Goal: Task Accomplishment & Management: Use online tool/utility

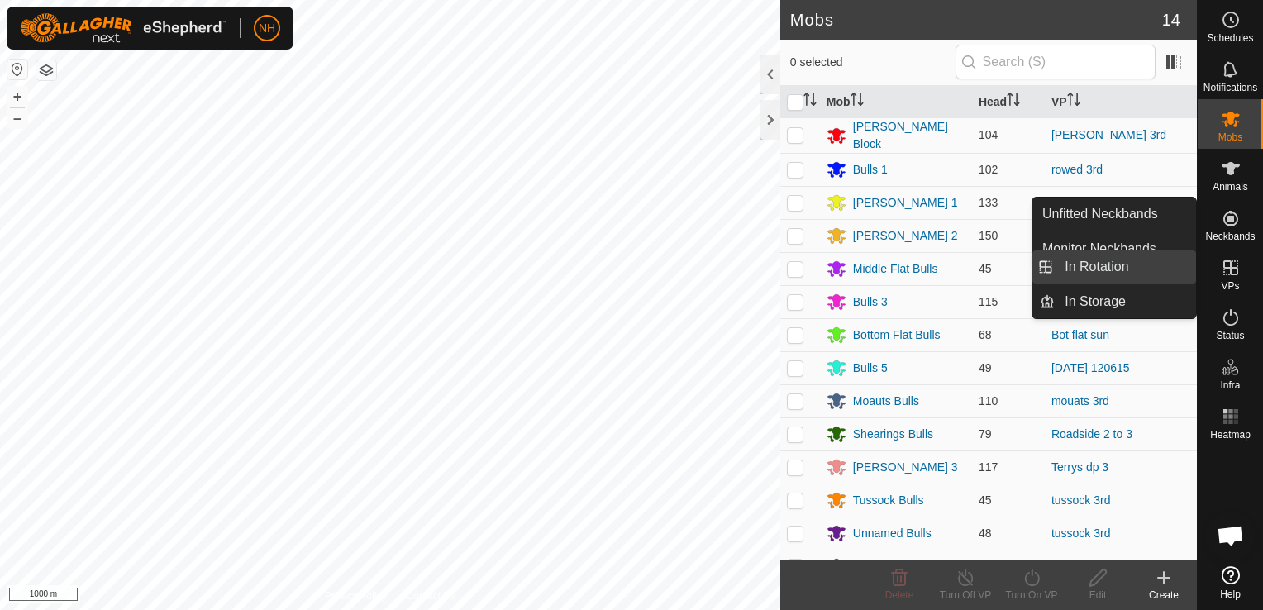
click at [1130, 264] on link "In Rotation" at bounding box center [1124, 266] width 141 height 33
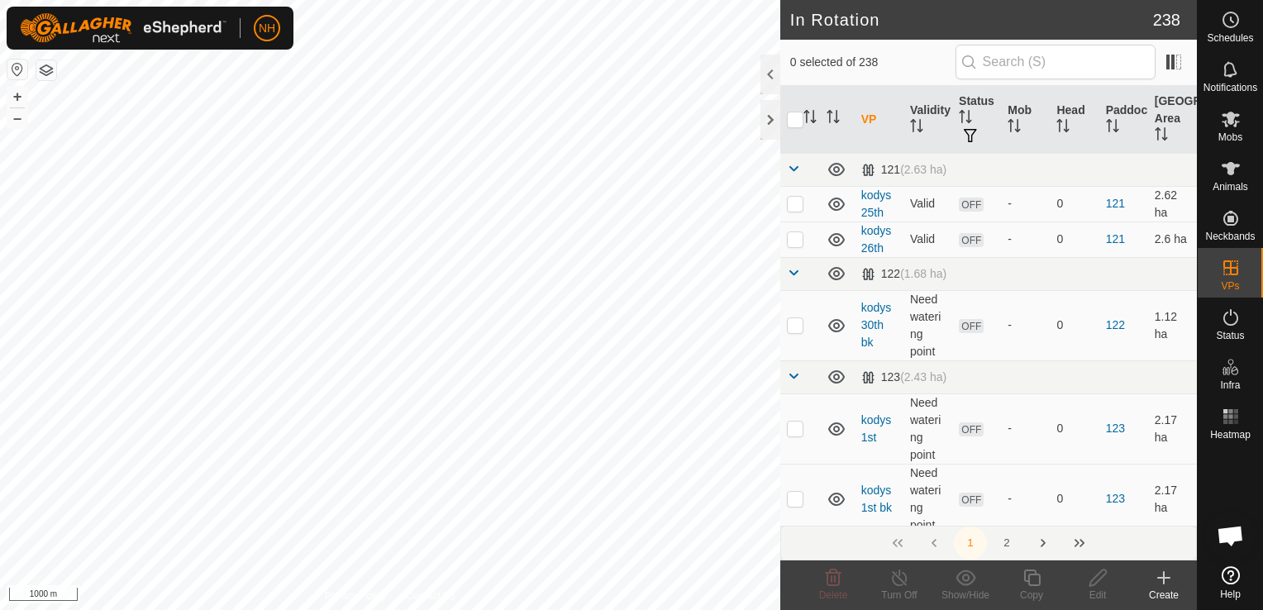
click at [1165, 583] on icon at bounding box center [1164, 578] width 20 height 20
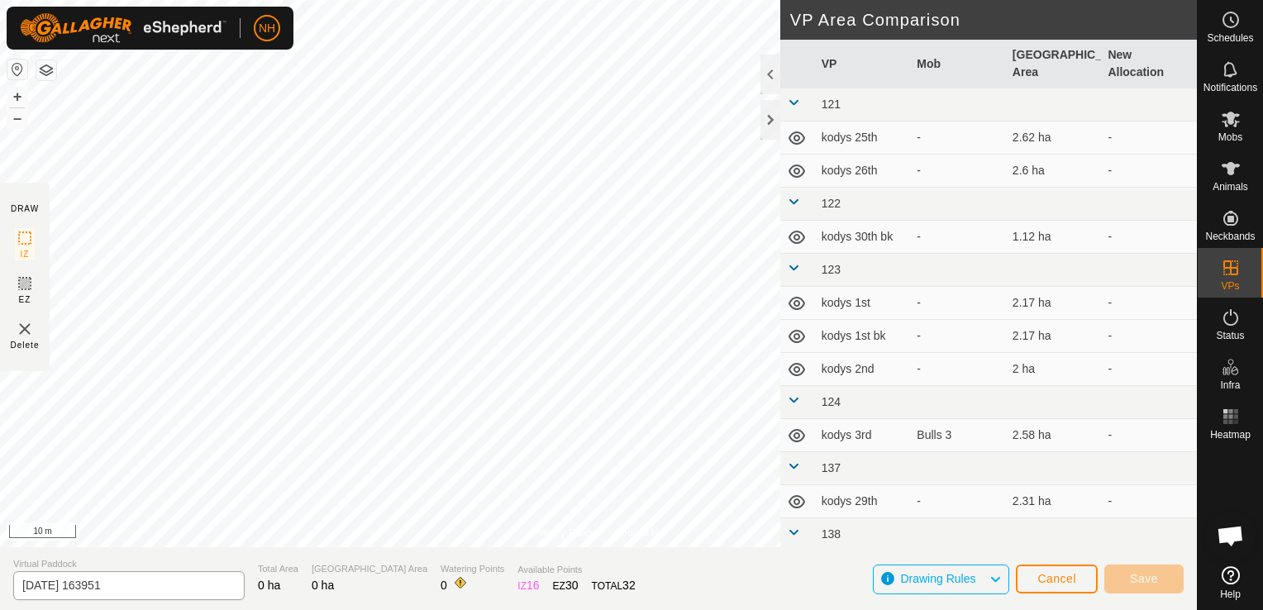
click at [91, 609] on html "NH Schedules Notifications Mobs Animals Neckbands VPs Status Infra Heatmap Help…" at bounding box center [631, 305] width 1263 height 610
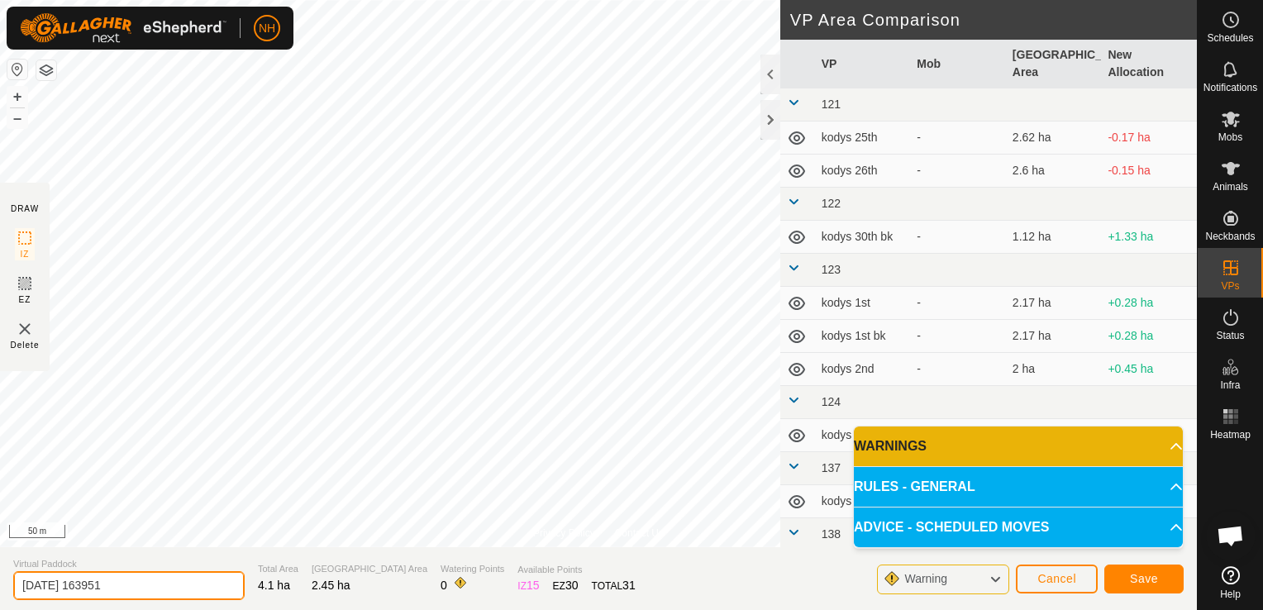
click at [166, 586] on input "[DATE] 163951" at bounding box center [128, 585] width 231 height 29
type input "2"
type input "unammed 4th"
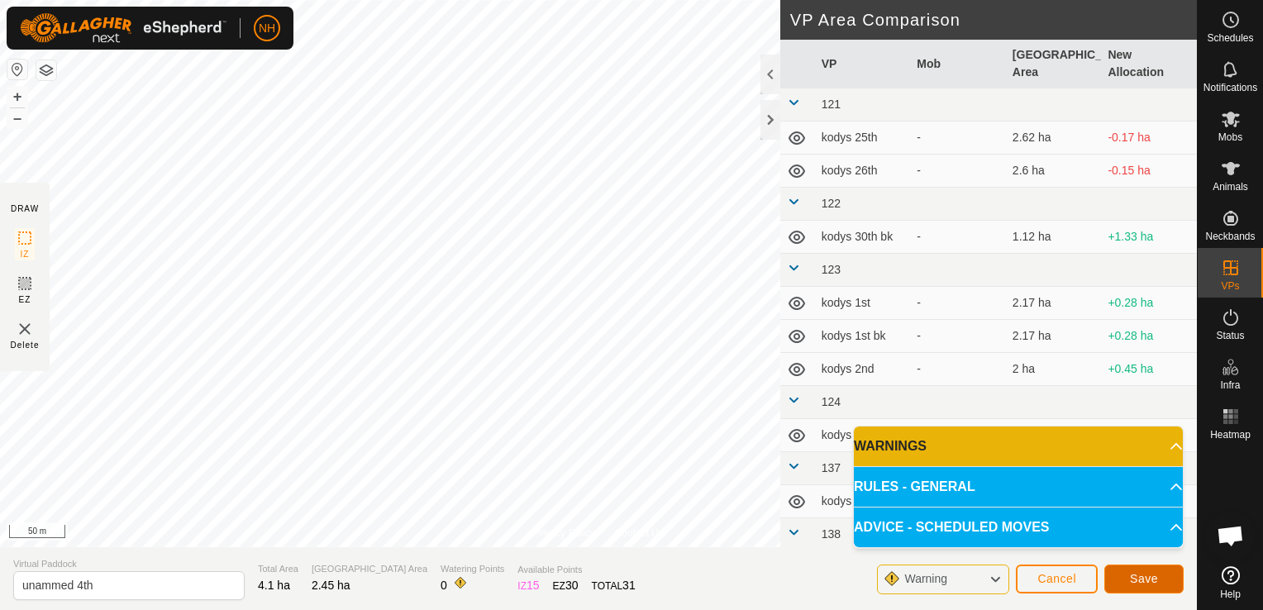
click at [1147, 570] on button "Save" at bounding box center [1143, 578] width 79 height 29
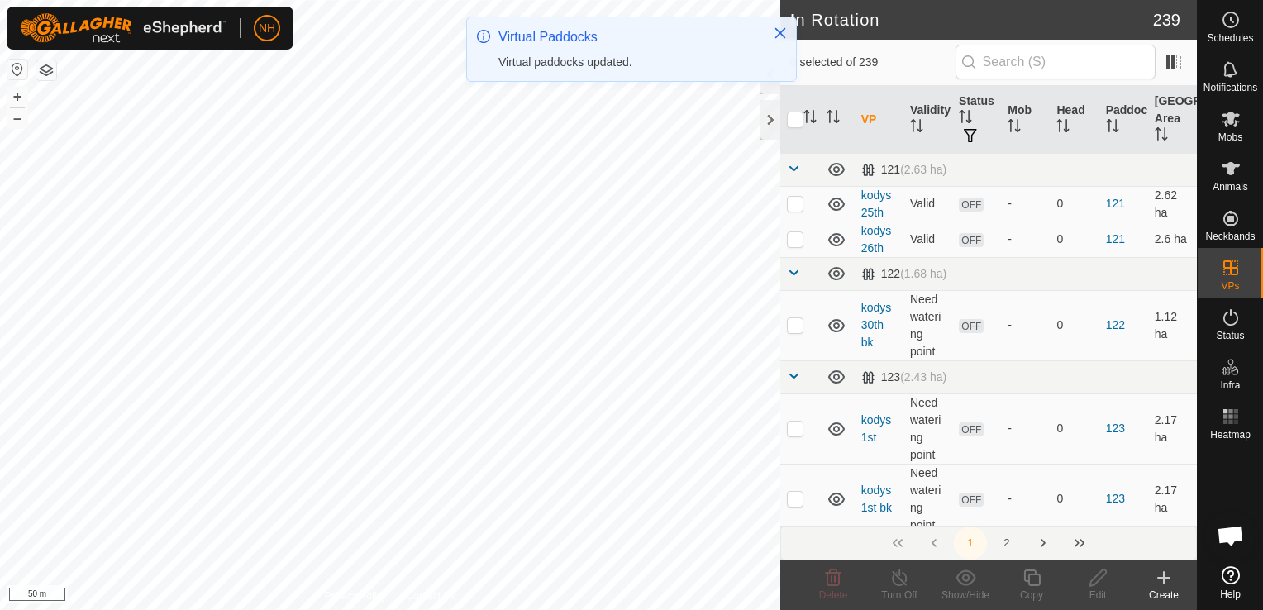
click at [1161, 584] on icon at bounding box center [1164, 578] width 20 height 20
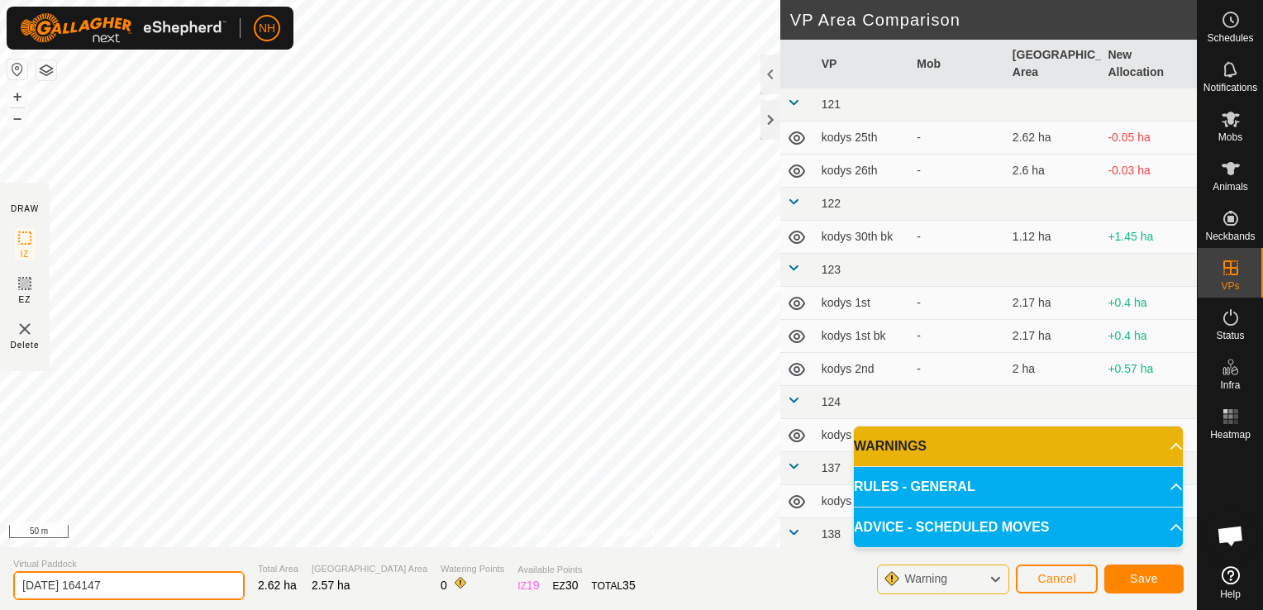
click at [178, 587] on input "[DATE] 164147" at bounding box center [128, 585] width 231 height 29
type input "2"
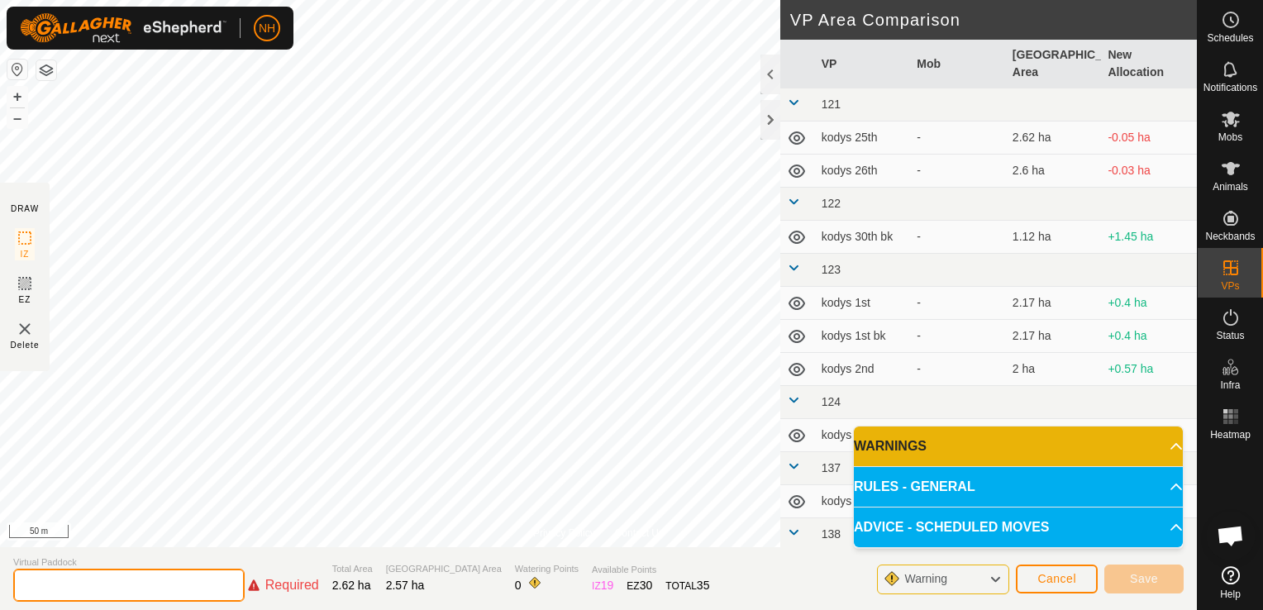
click at [168, 597] on input "text" at bounding box center [128, 585] width 231 height 33
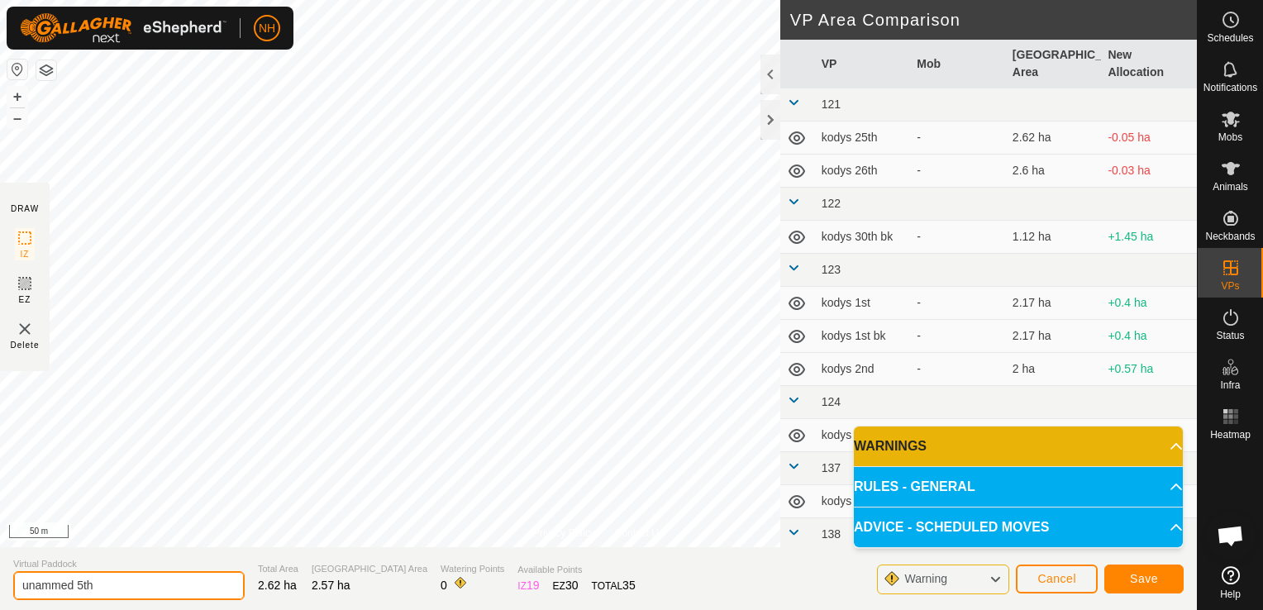
type input "unammed 5th"
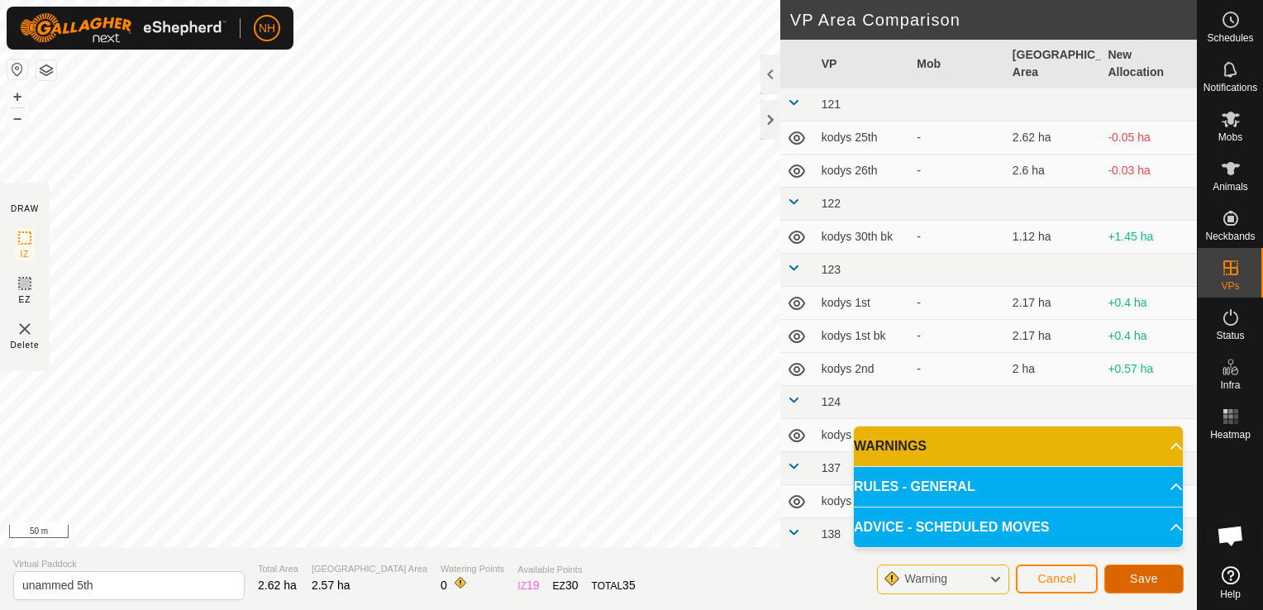
click at [1154, 573] on span "Save" at bounding box center [1144, 578] width 28 height 13
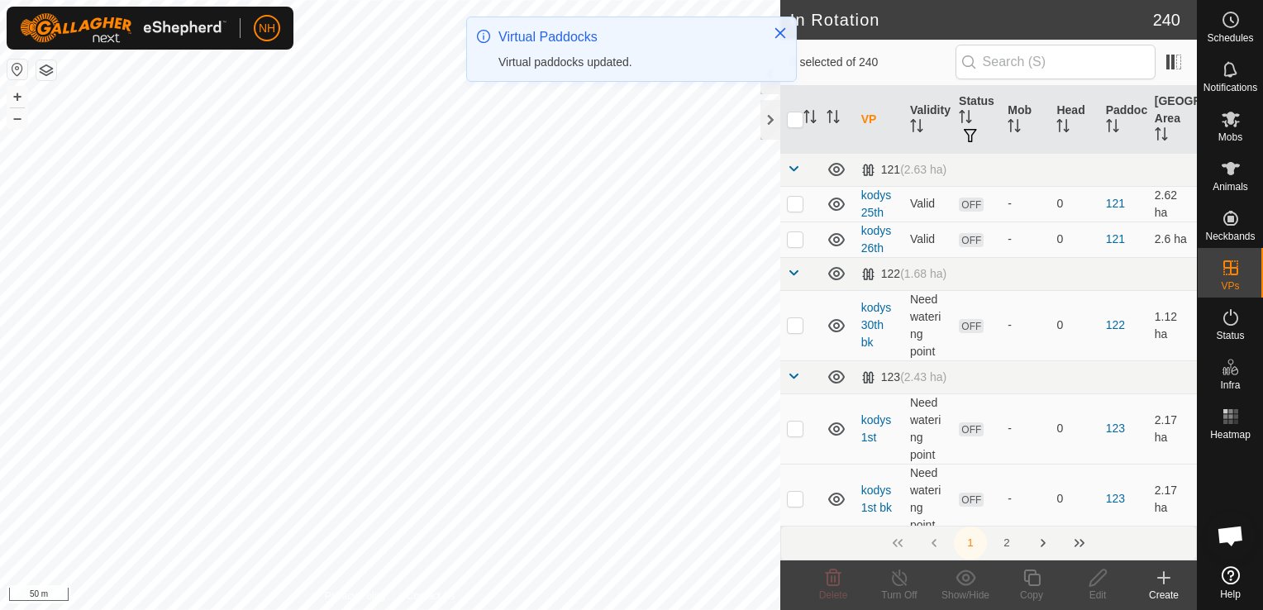
click at [1167, 575] on icon at bounding box center [1164, 578] width 20 height 20
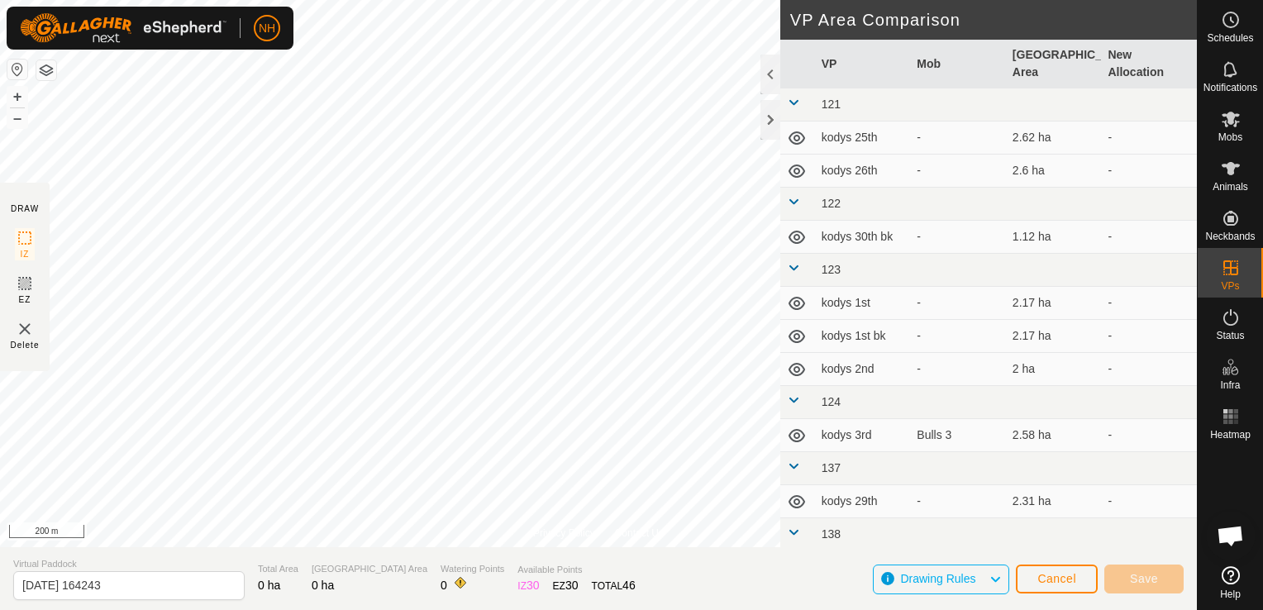
click at [493, 609] on html "NH Schedules Notifications Mobs Animals Neckbands VPs Status Infra Heatmap Help…" at bounding box center [631, 305] width 1263 height 610
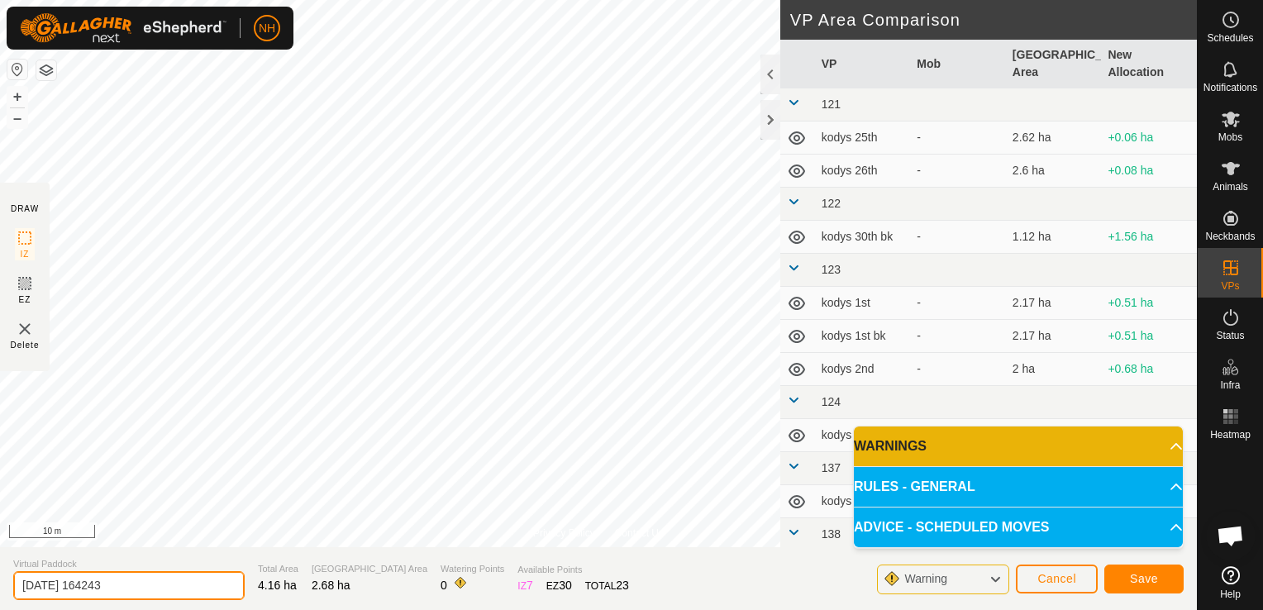
click at [201, 587] on input "[DATE] 164243" at bounding box center [128, 585] width 231 height 29
type input "2"
type input "mouats 4th"
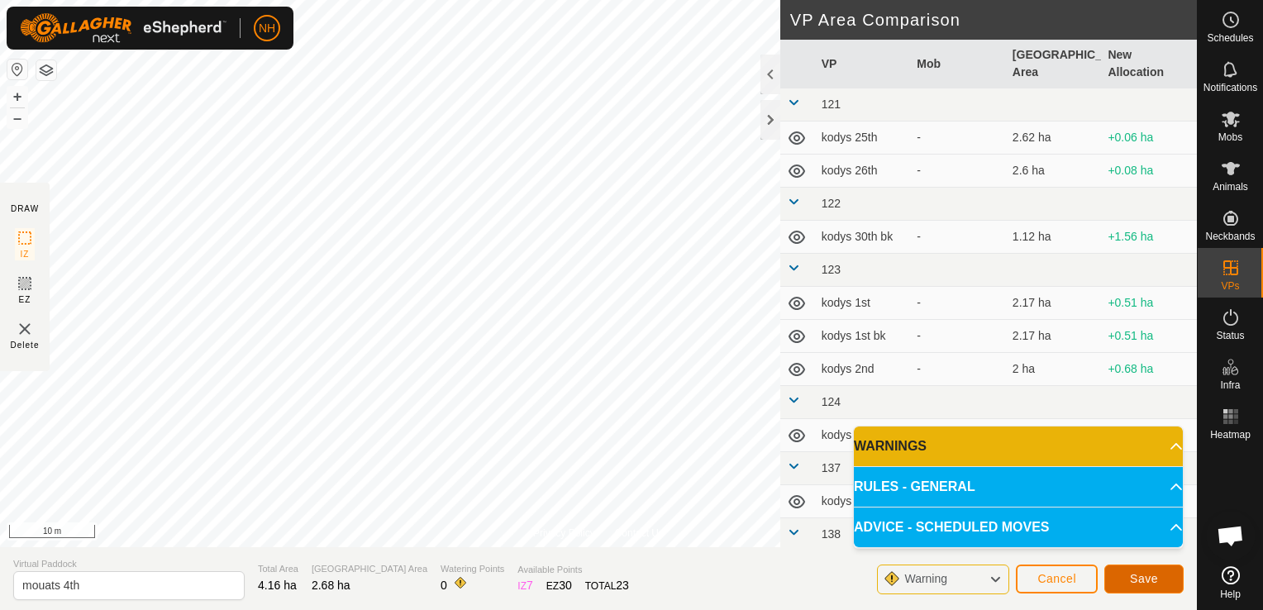
click at [1114, 577] on button "Save" at bounding box center [1143, 578] width 79 height 29
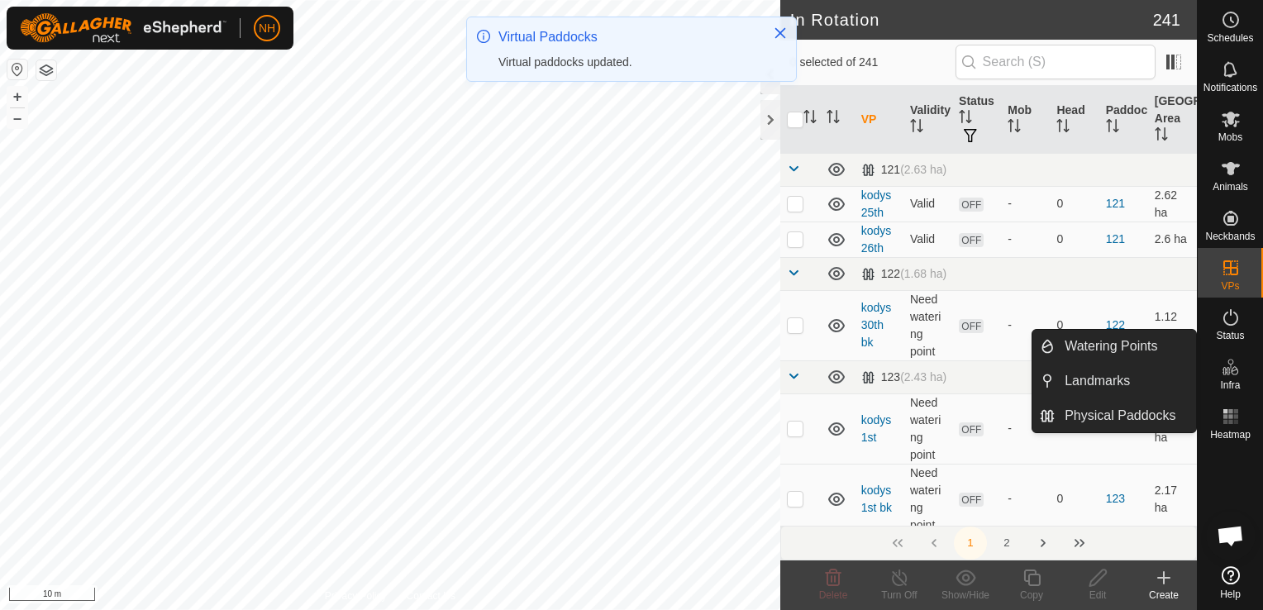
click at [1163, 582] on icon at bounding box center [1163, 578] width 0 height 12
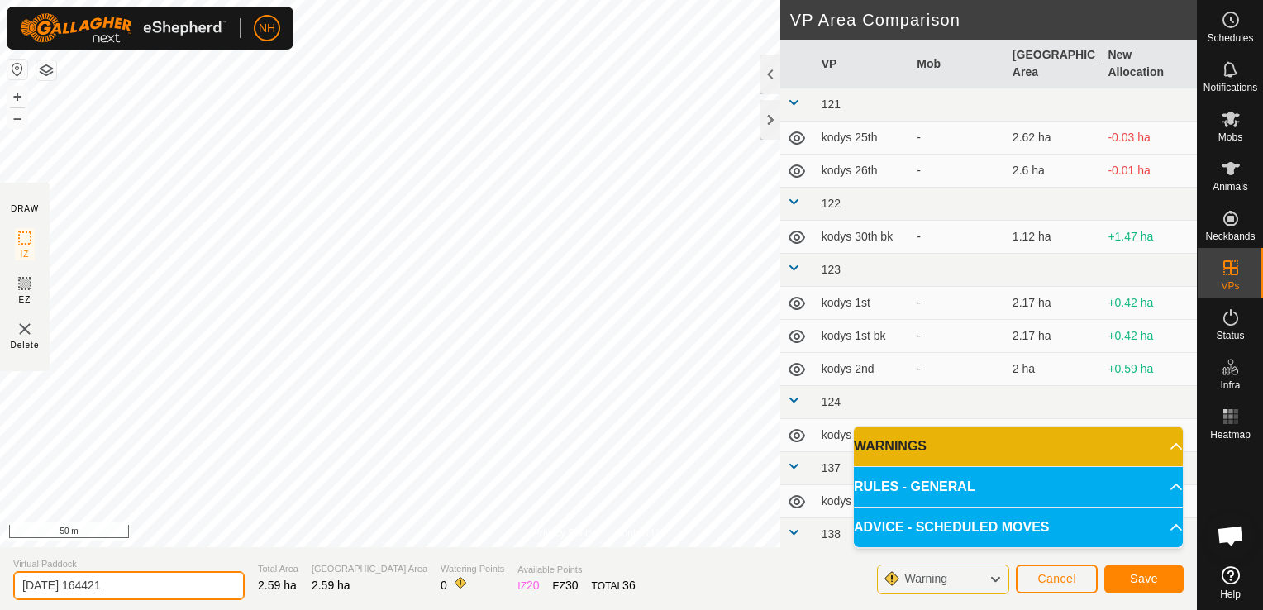
click at [194, 581] on input "[DATE] 164421" at bounding box center [128, 585] width 231 height 29
click at [165, 583] on input "2025-10-0" at bounding box center [128, 585] width 231 height 29
type input "2"
type input "mouats 5th"
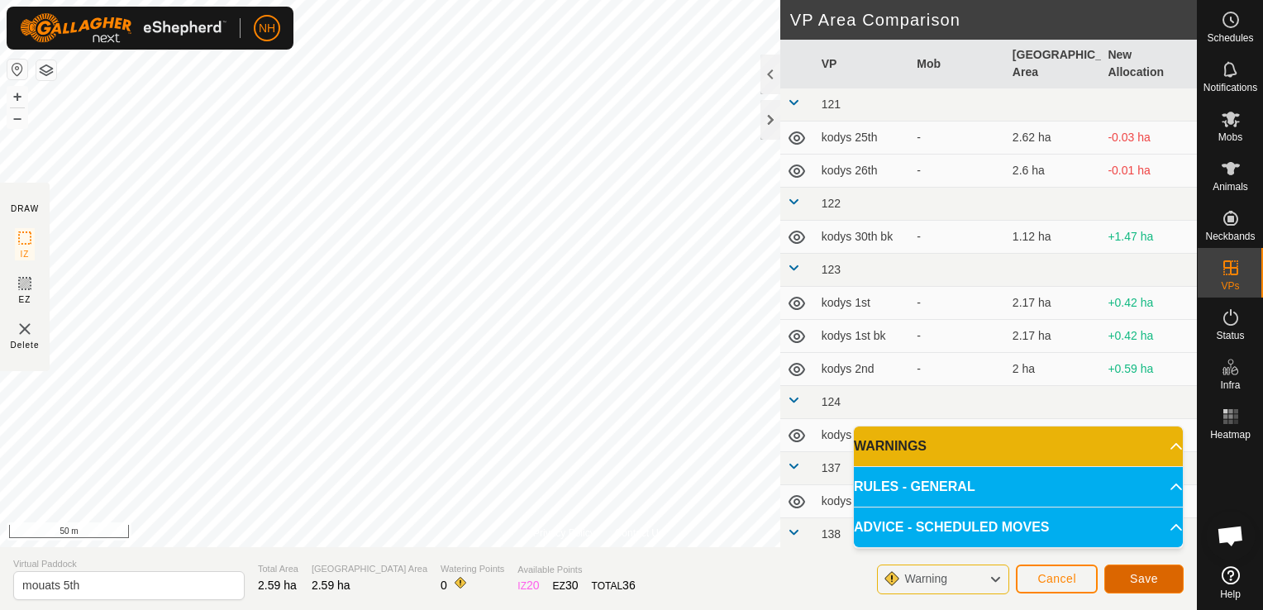
click at [1118, 583] on button "Save" at bounding box center [1143, 578] width 79 height 29
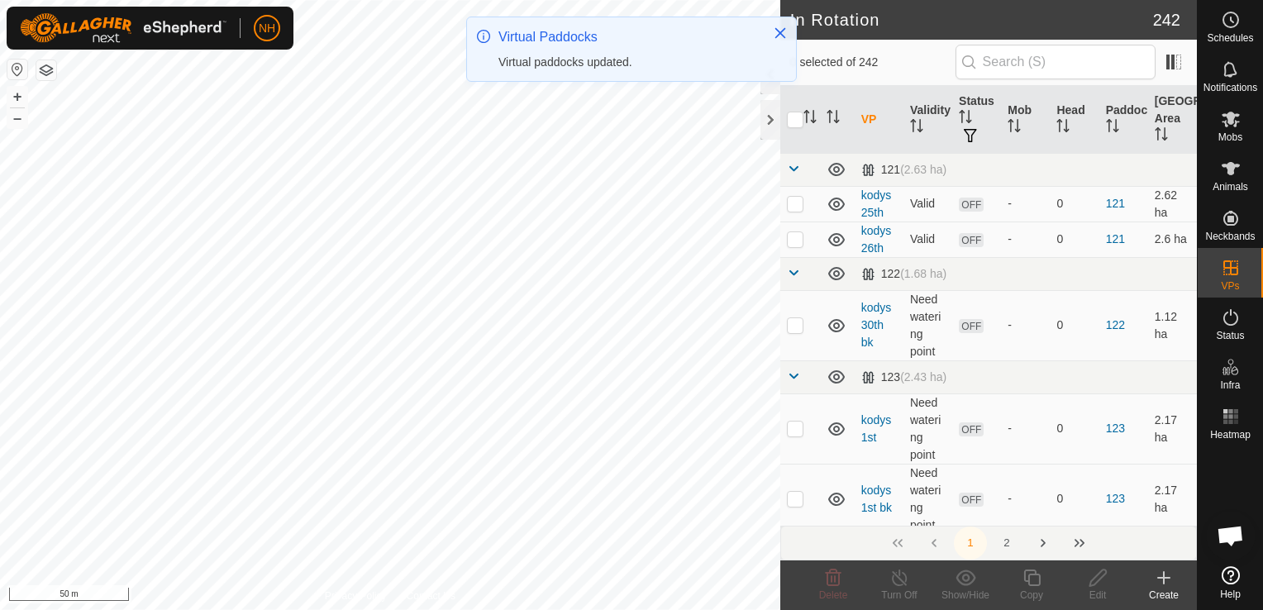
click at [1157, 587] on icon at bounding box center [1164, 578] width 20 height 20
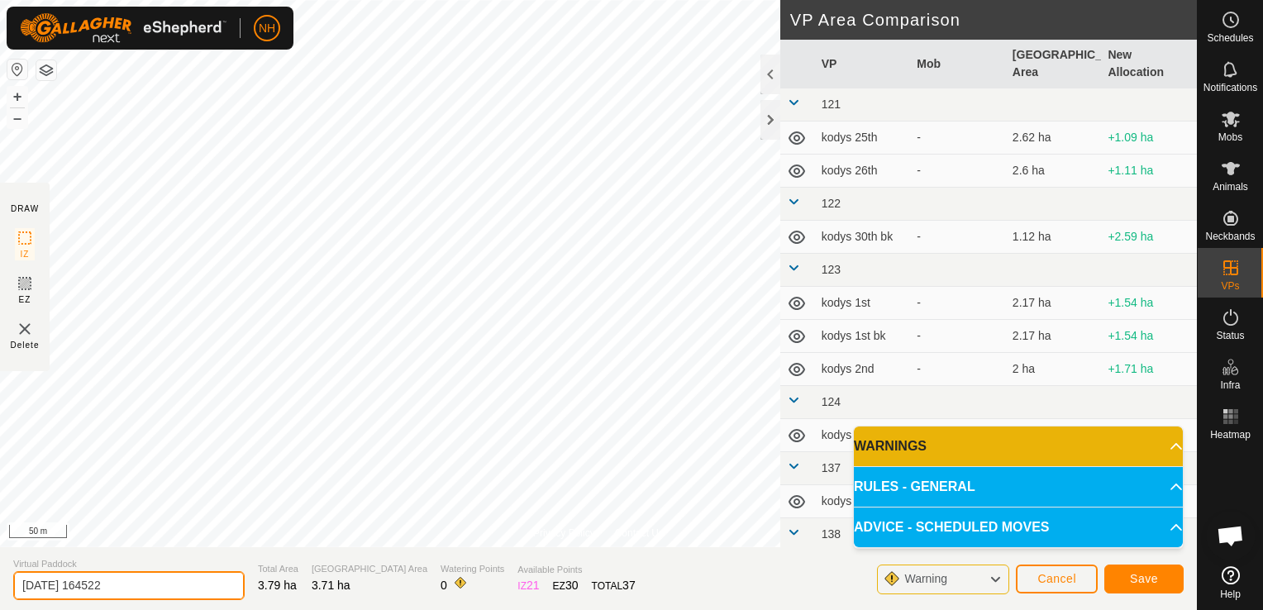
click at [190, 587] on input "[DATE] 164522" at bounding box center [128, 585] width 231 height 29
type input "2"
type input "tussock 4th"
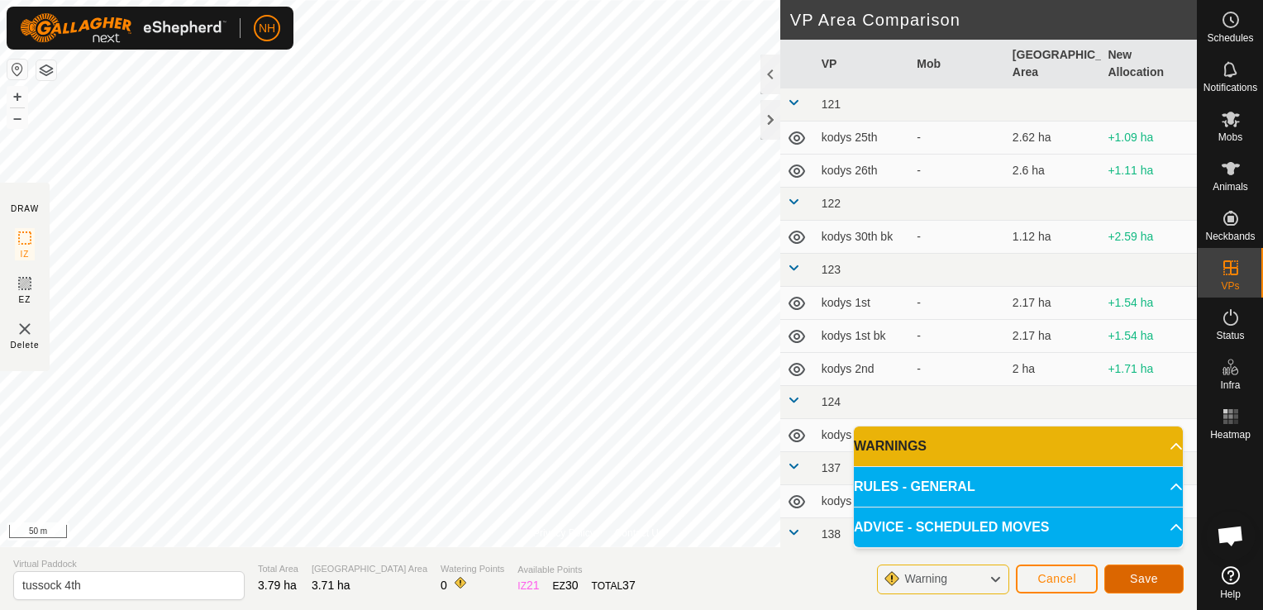
click at [1134, 576] on span "Save" at bounding box center [1144, 578] width 28 height 13
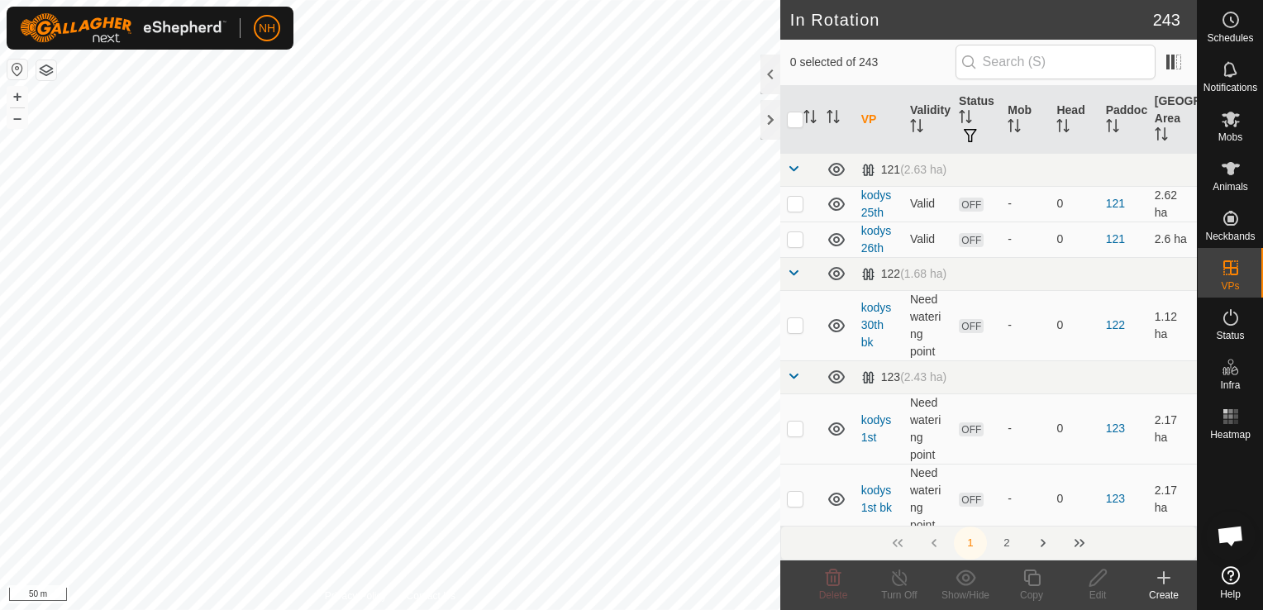
click at [1163, 578] on icon at bounding box center [1164, 578] width 20 height 20
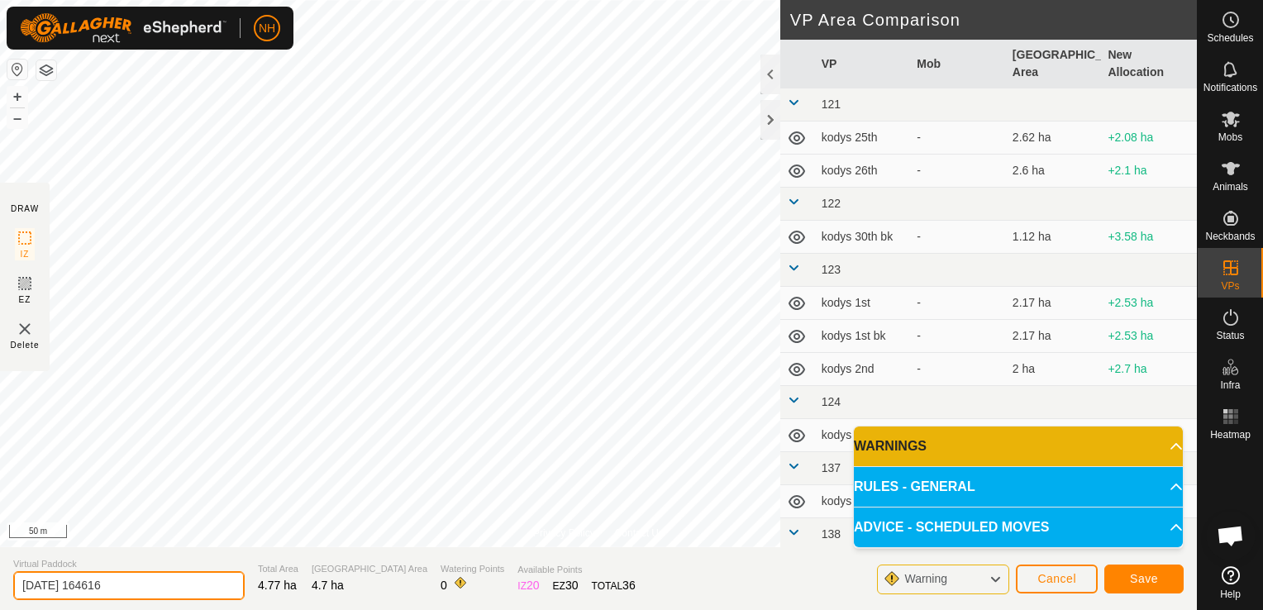
click at [202, 574] on input "[DATE] 164616" at bounding box center [128, 585] width 231 height 29
type input "2"
type input "tussock 5th"
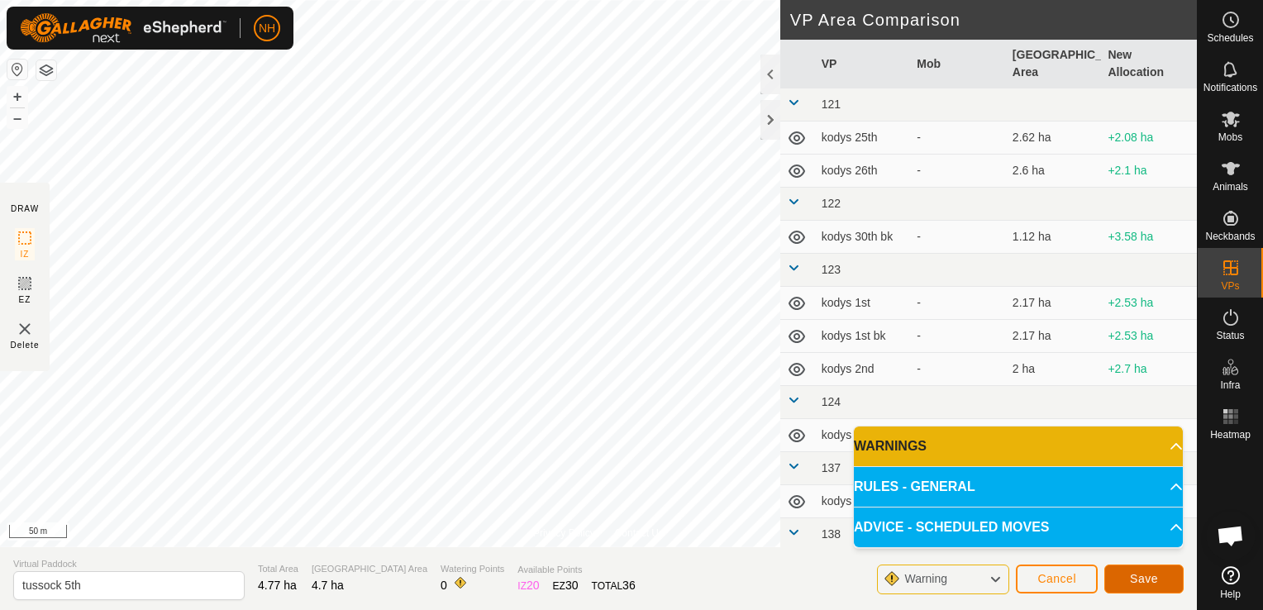
click at [1117, 577] on button "Save" at bounding box center [1143, 578] width 79 height 29
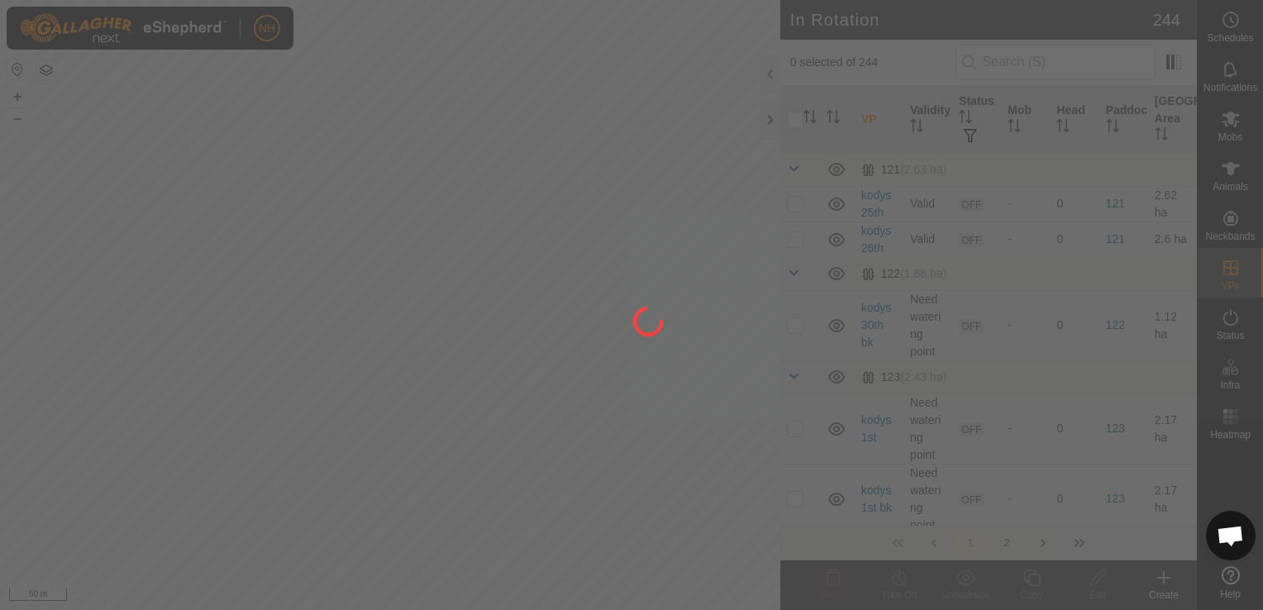
click at [1157, 575] on div at bounding box center [631, 305] width 1263 height 610
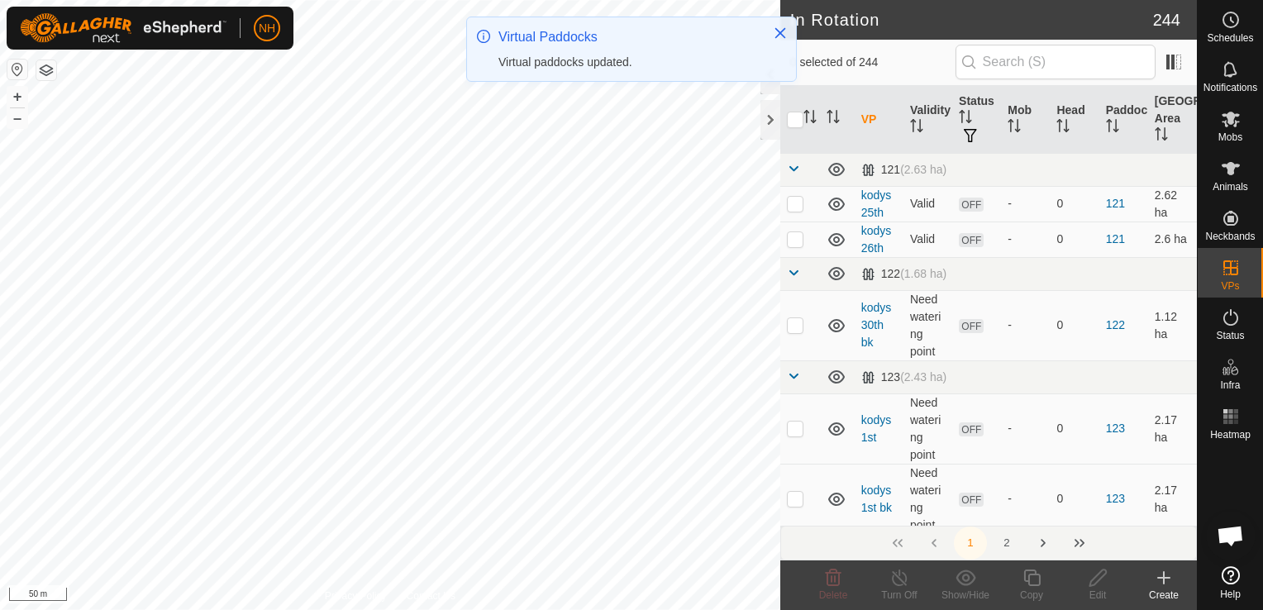
click at [1162, 579] on icon at bounding box center [1164, 578] width 20 height 20
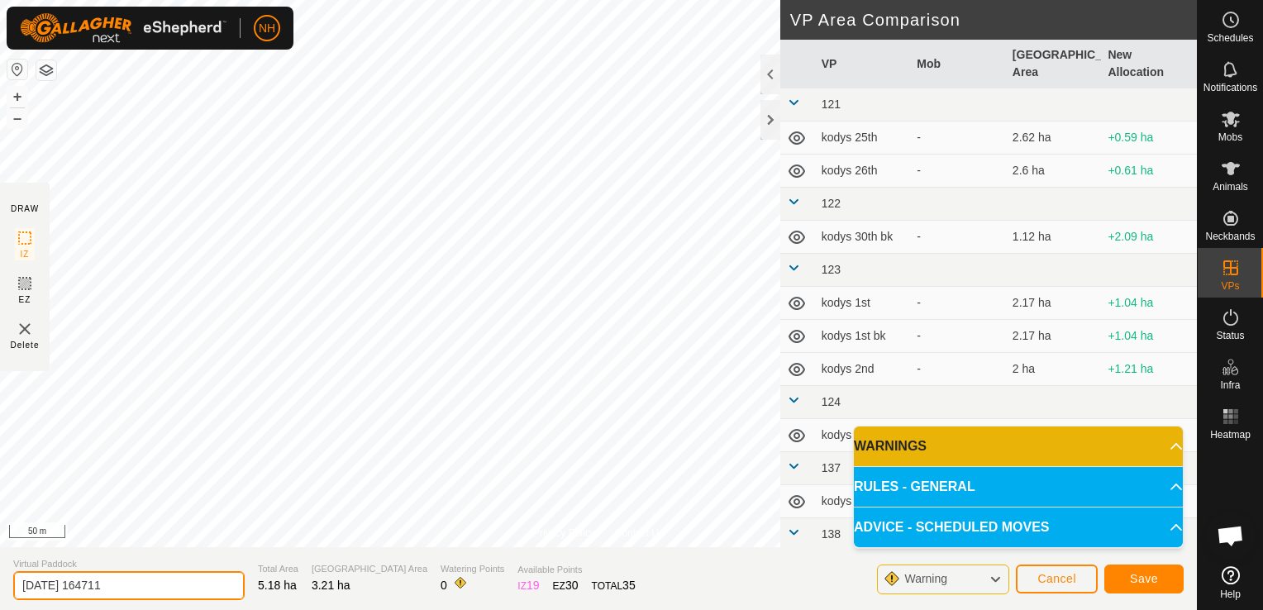
click at [150, 589] on input "[DATE] 164711" at bounding box center [128, 585] width 231 height 29
type input "2"
type input "kodys 4th"
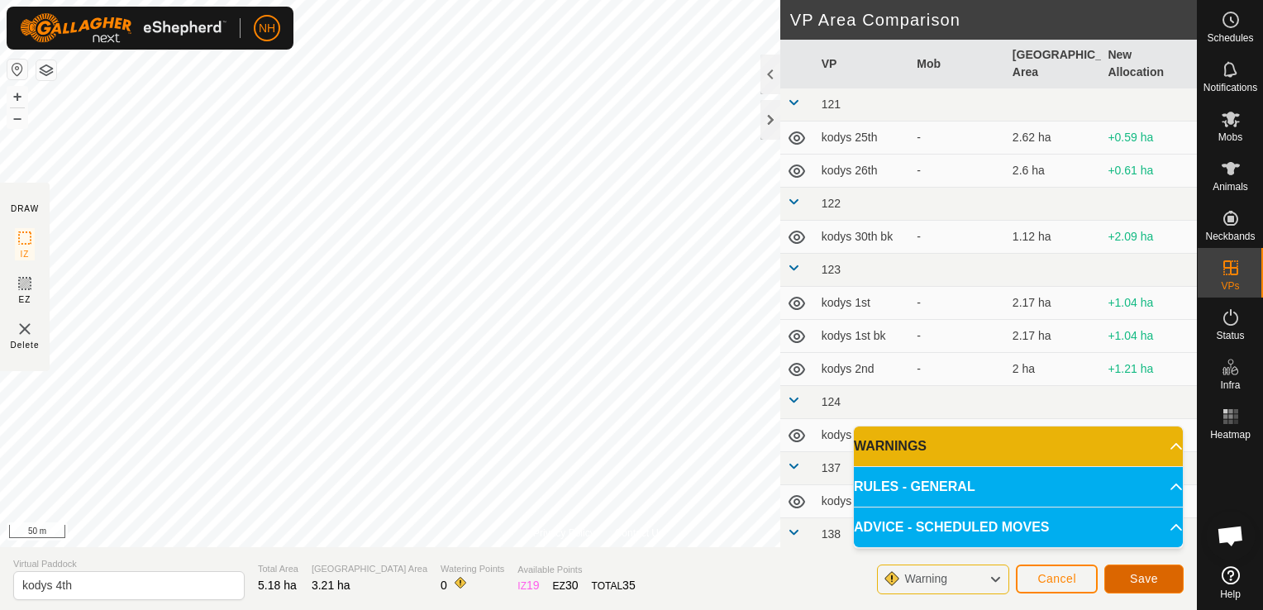
click at [1157, 573] on button "Save" at bounding box center [1143, 578] width 79 height 29
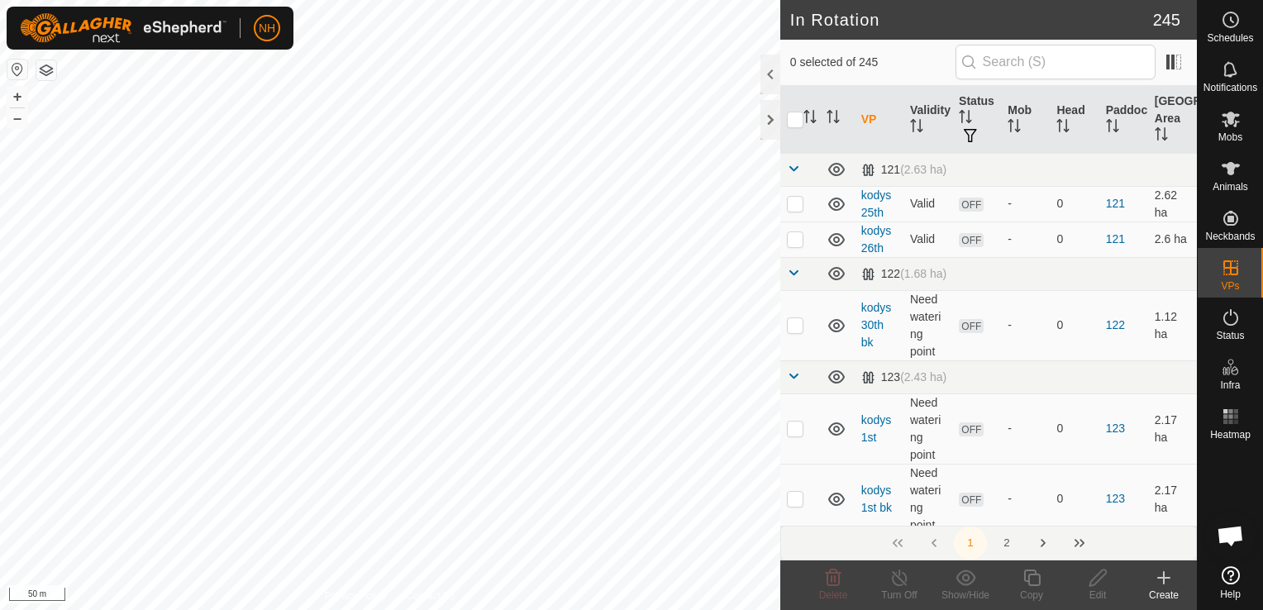
click at [1167, 580] on icon at bounding box center [1164, 578] width 20 height 20
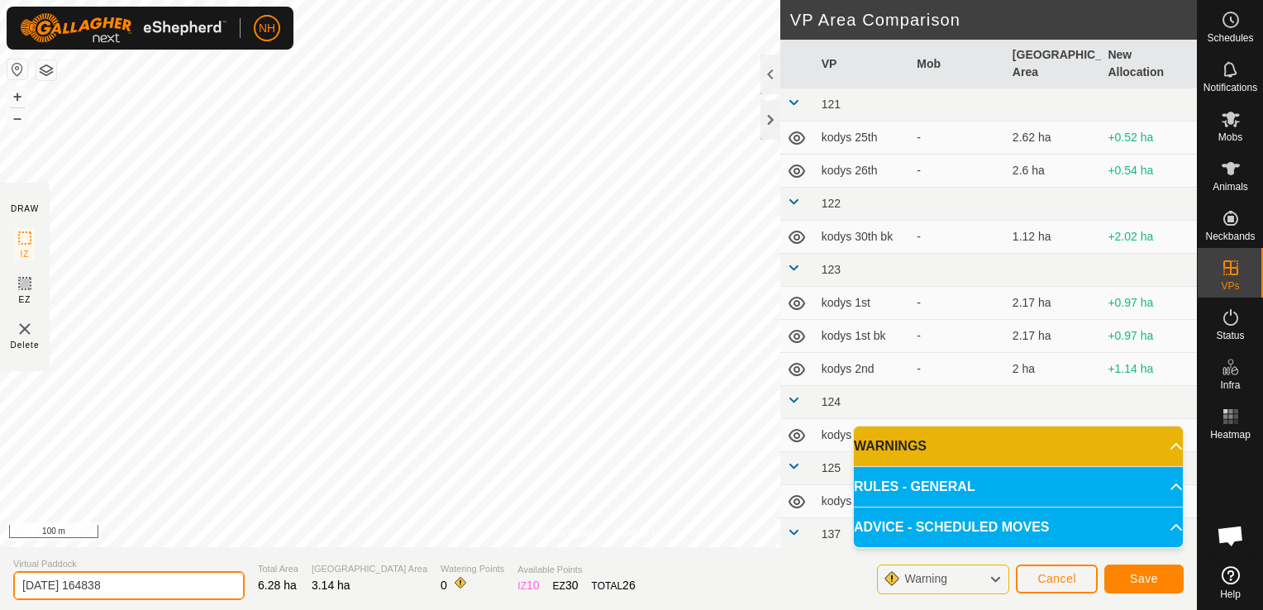
click at [184, 573] on input "[DATE] 164838" at bounding box center [128, 585] width 231 height 29
type input "2"
type input "kodys 5th"
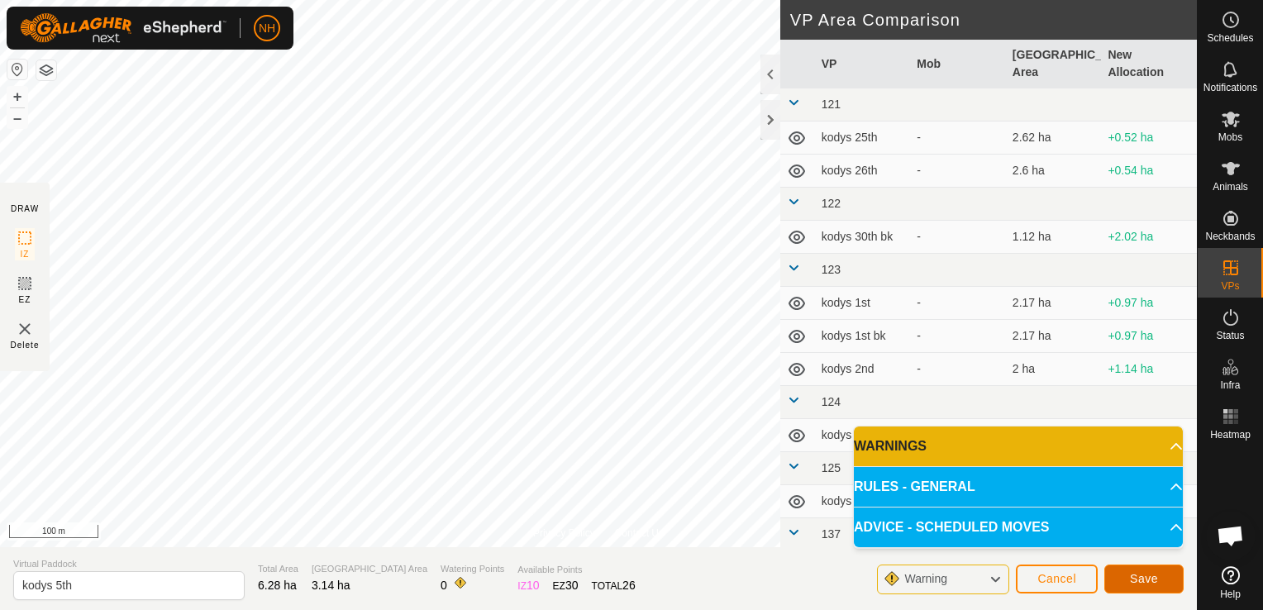
click at [1134, 575] on span "Save" at bounding box center [1144, 578] width 28 height 13
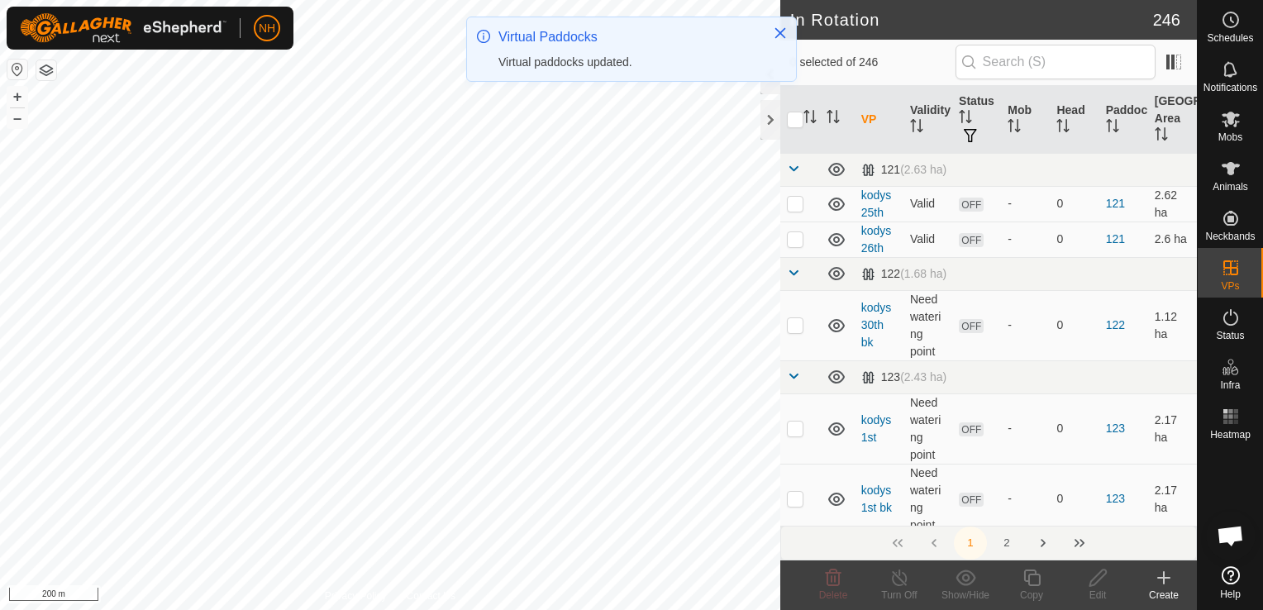
click at [1157, 580] on icon at bounding box center [1164, 578] width 20 height 20
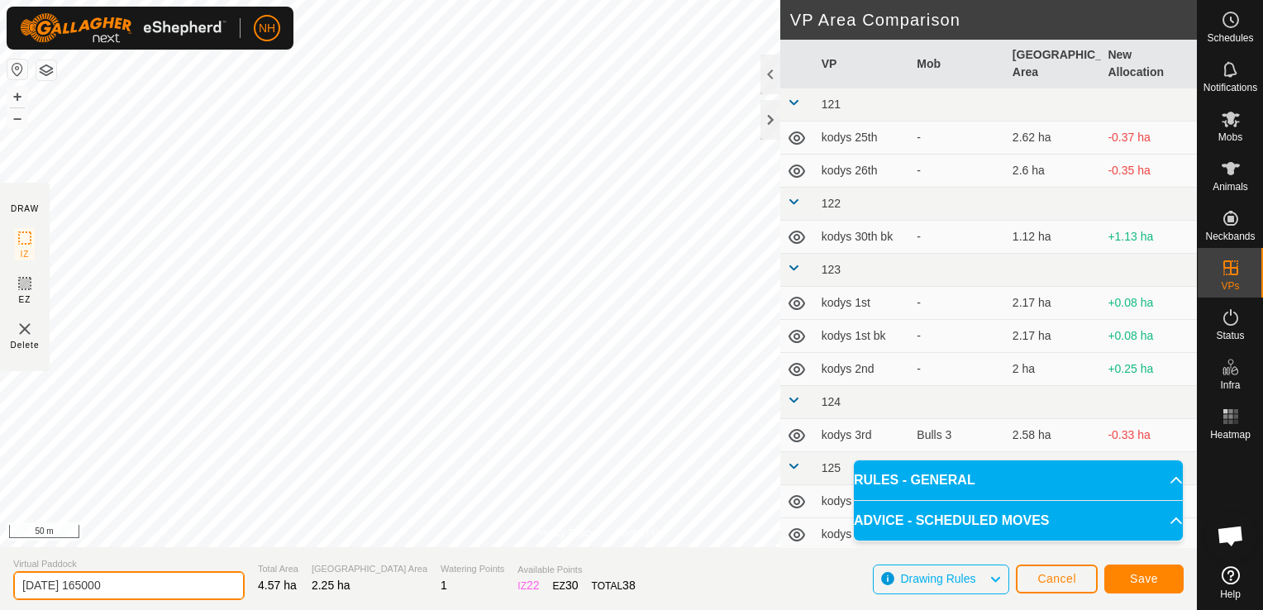
click at [145, 588] on input "[DATE] 165000" at bounding box center [128, 585] width 231 height 29
type input "2"
type input "rowed up 4th"
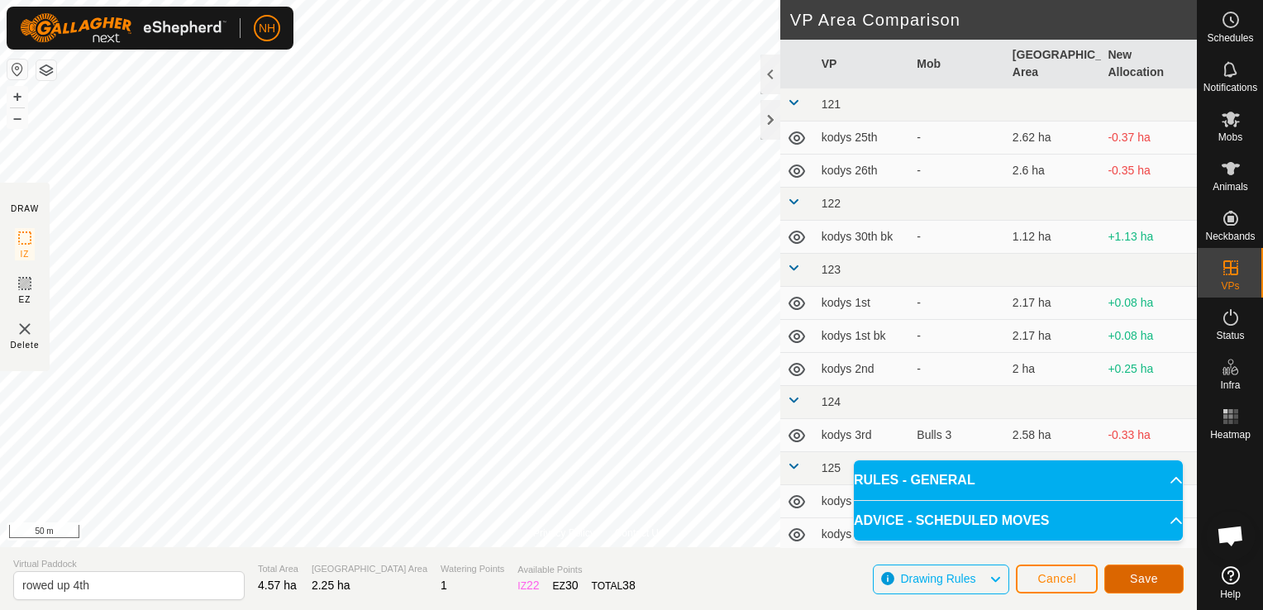
click at [1145, 570] on button "Save" at bounding box center [1143, 578] width 79 height 29
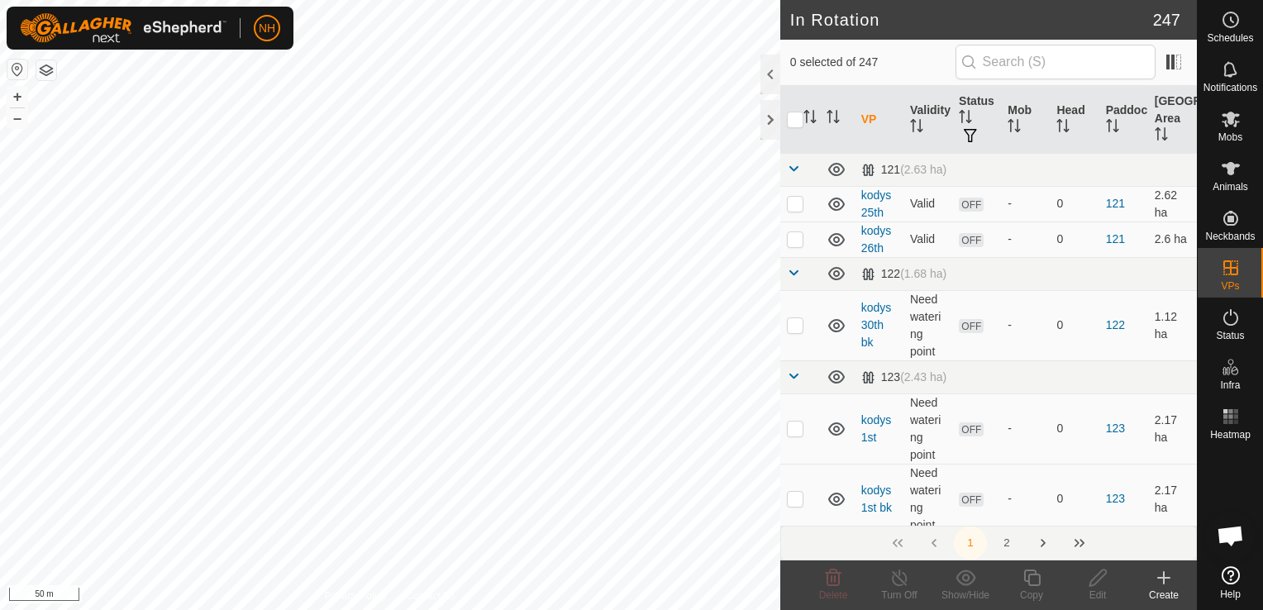
click at [1159, 579] on icon at bounding box center [1164, 578] width 20 height 20
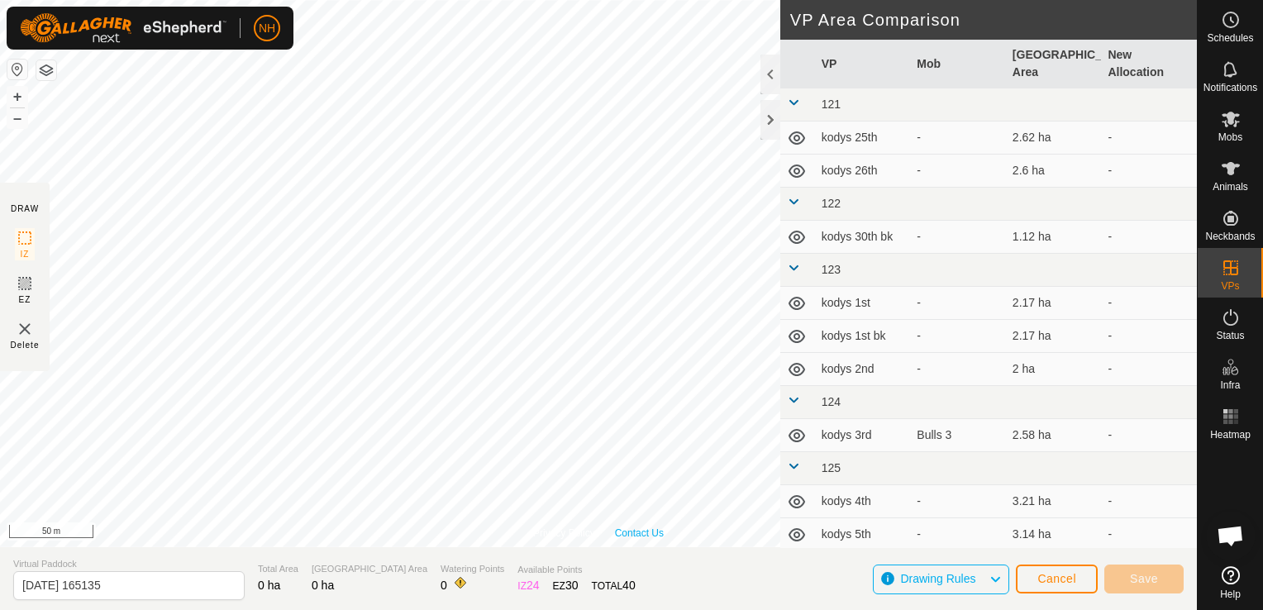
click at [649, 527] on link "Contact Us" at bounding box center [639, 533] width 49 height 15
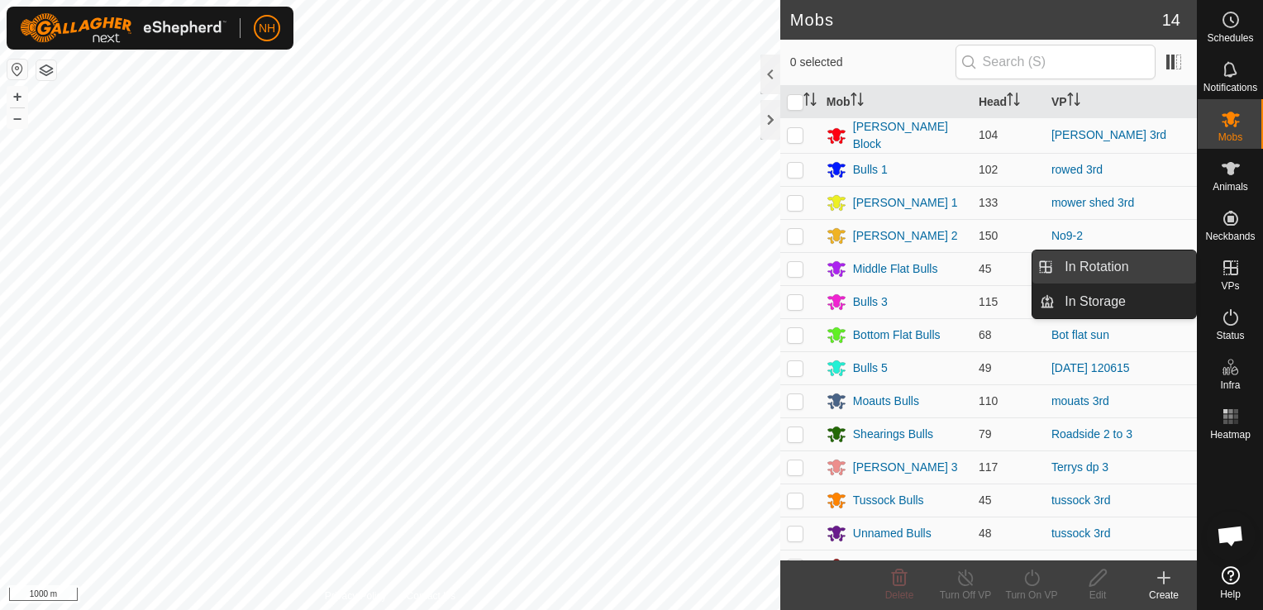
click at [1139, 267] on link "In Rotation" at bounding box center [1124, 266] width 141 height 33
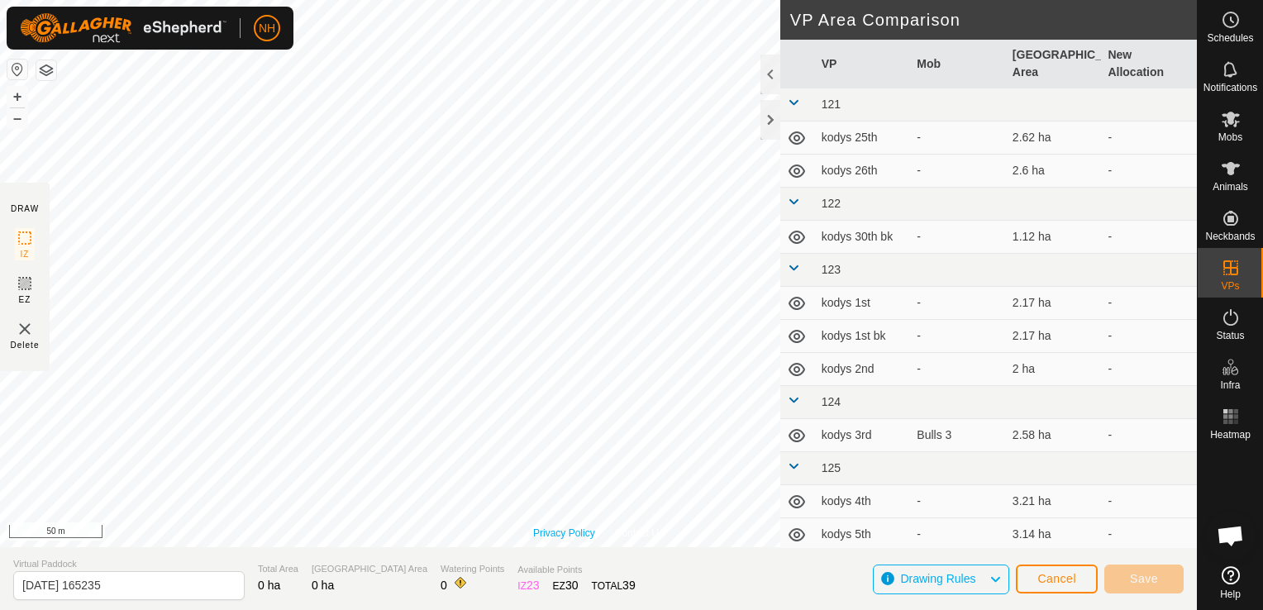
click at [559, 540] on div "Privacy Policy Contact Us + – ⇧ i 50 m" at bounding box center [598, 273] width 1197 height 547
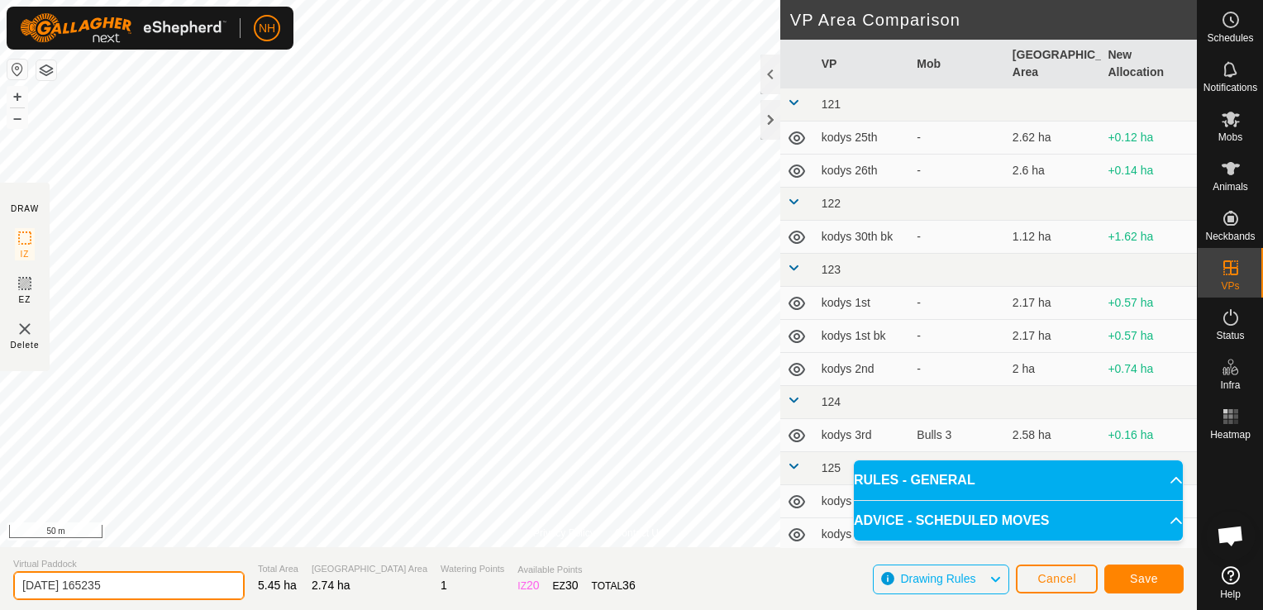
click at [175, 583] on input "2025-10-03 165235" at bounding box center [128, 585] width 231 height 29
type input "2"
type input "rowed up 5th"
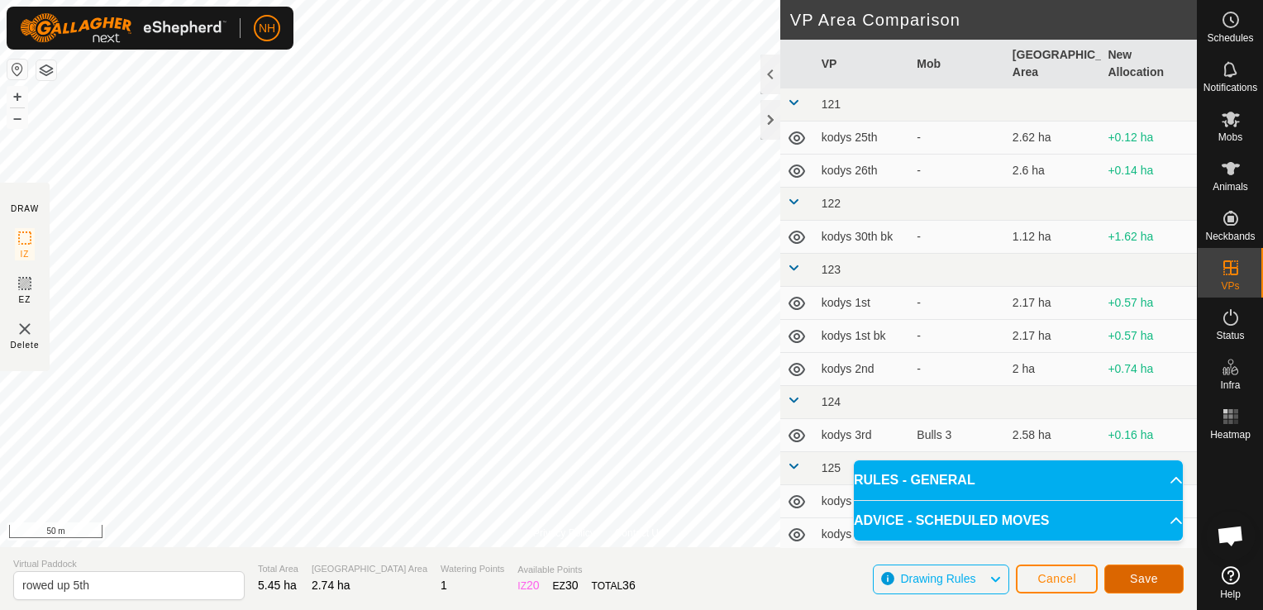
click at [1116, 580] on button "Save" at bounding box center [1143, 578] width 79 height 29
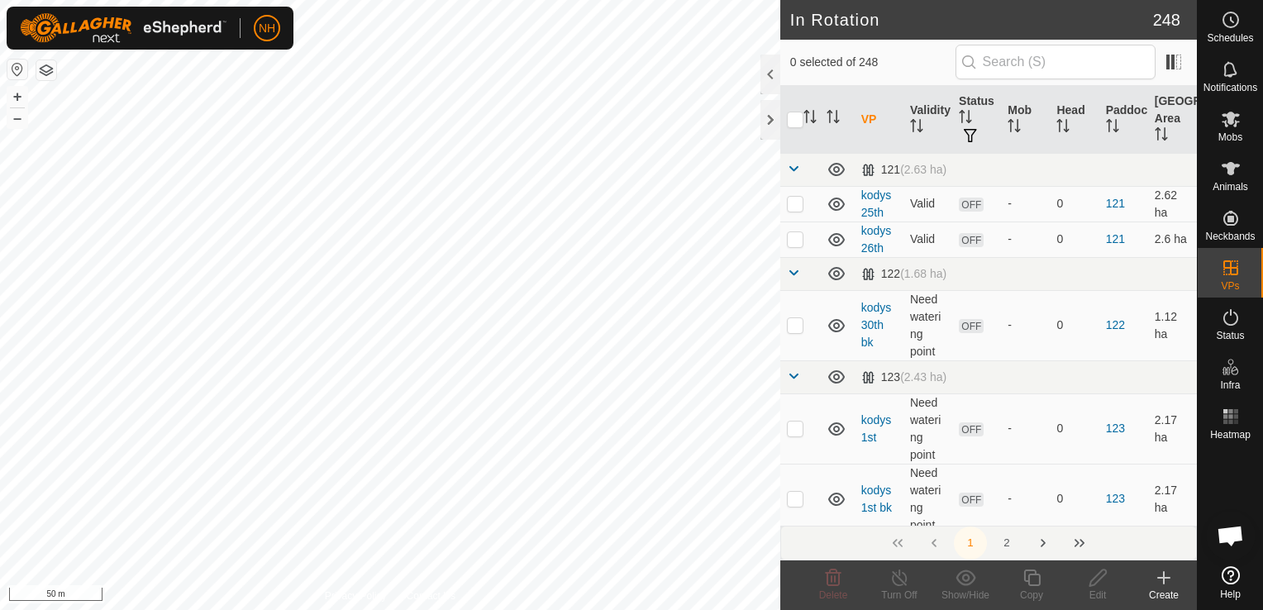
click at [1165, 581] on icon at bounding box center [1164, 578] width 20 height 20
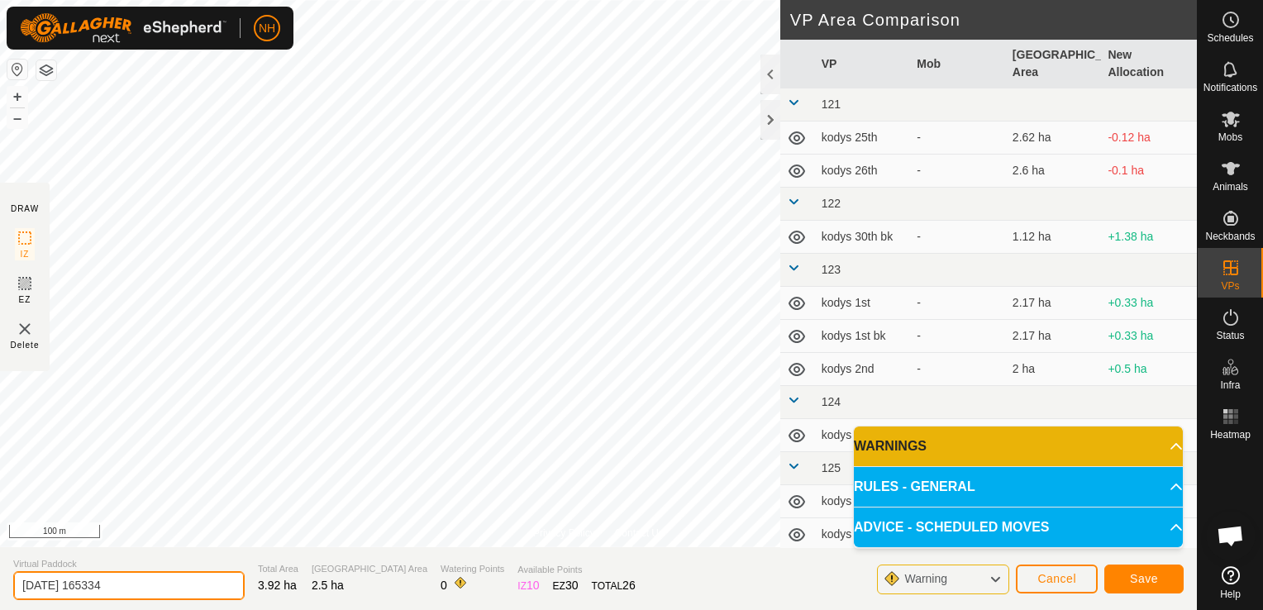
click at [166, 595] on input "2025-10-03 165334" at bounding box center [128, 585] width 231 height 29
type input "2"
type input "mower shed 4th"
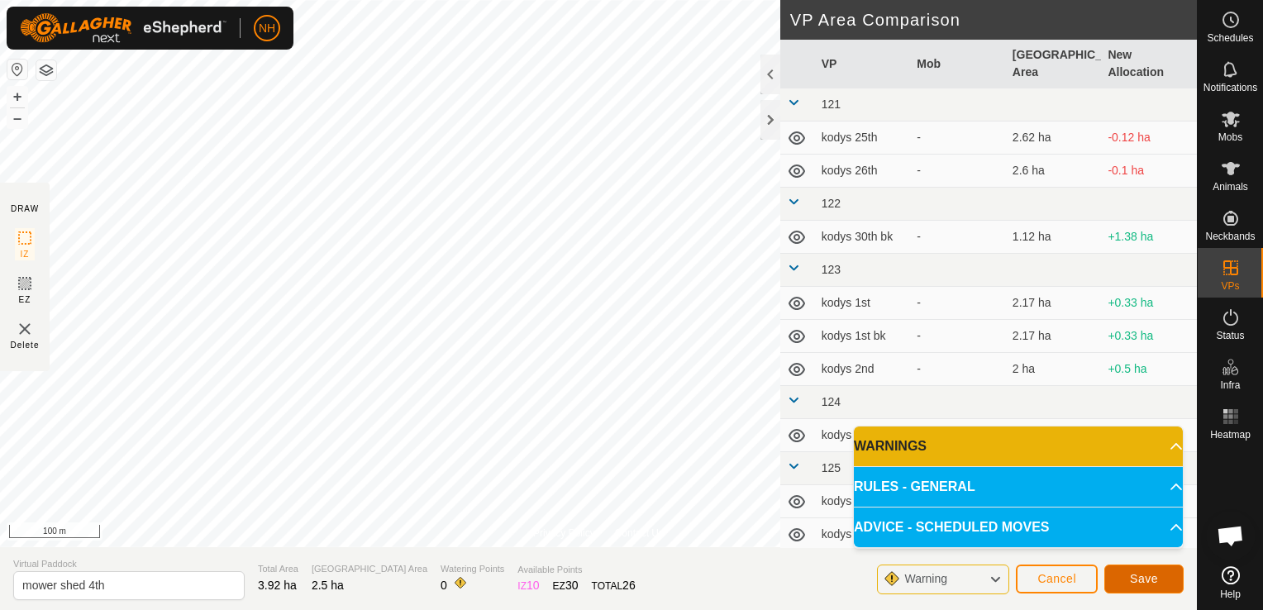
click at [1130, 580] on button "Save" at bounding box center [1143, 578] width 79 height 29
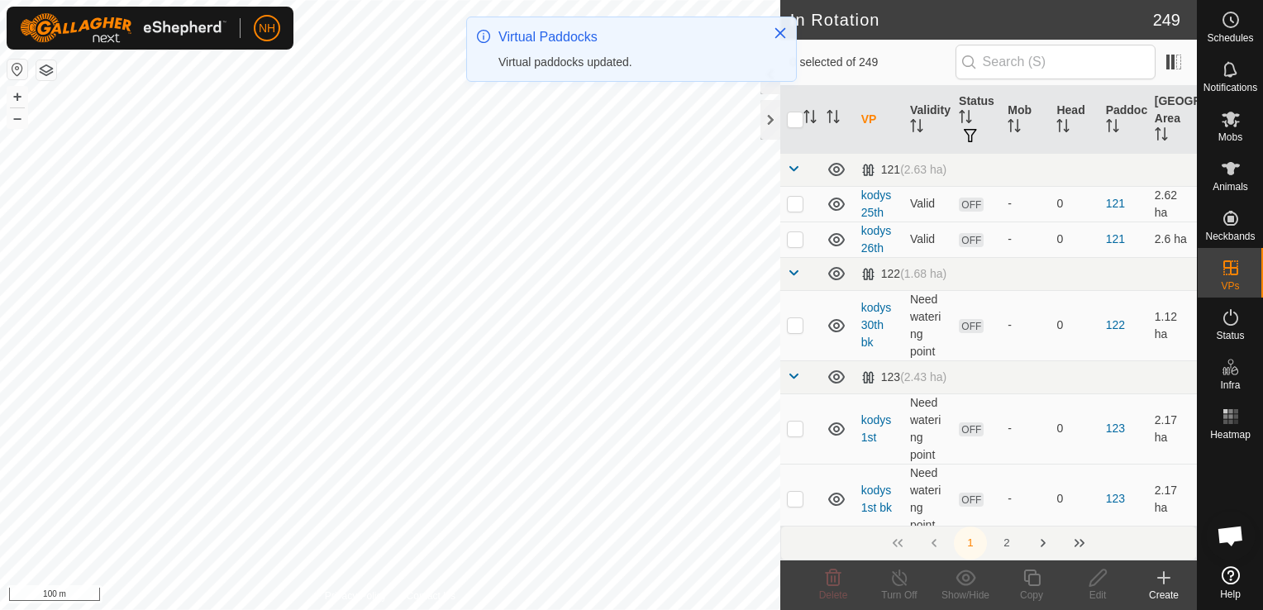
click at [1161, 580] on icon at bounding box center [1164, 578] width 20 height 20
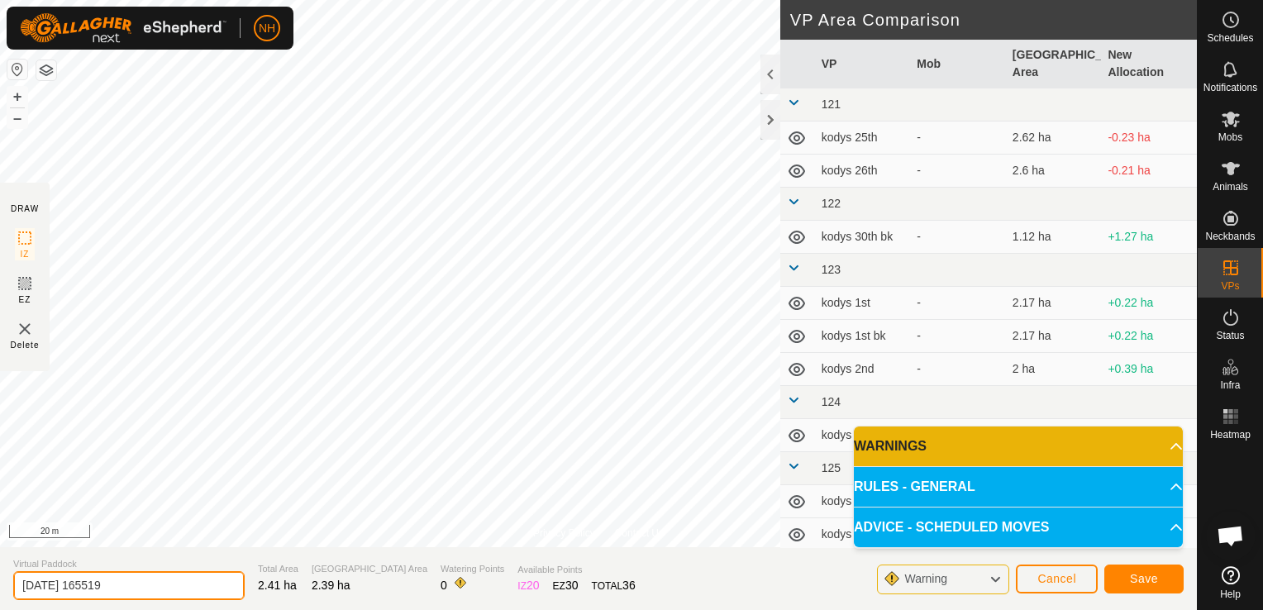
click at [159, 577] on input "2025-10-03 165519" at bounding box center [128, 585] width 231 height 29
type input "2"
type input "mower shed 5th"
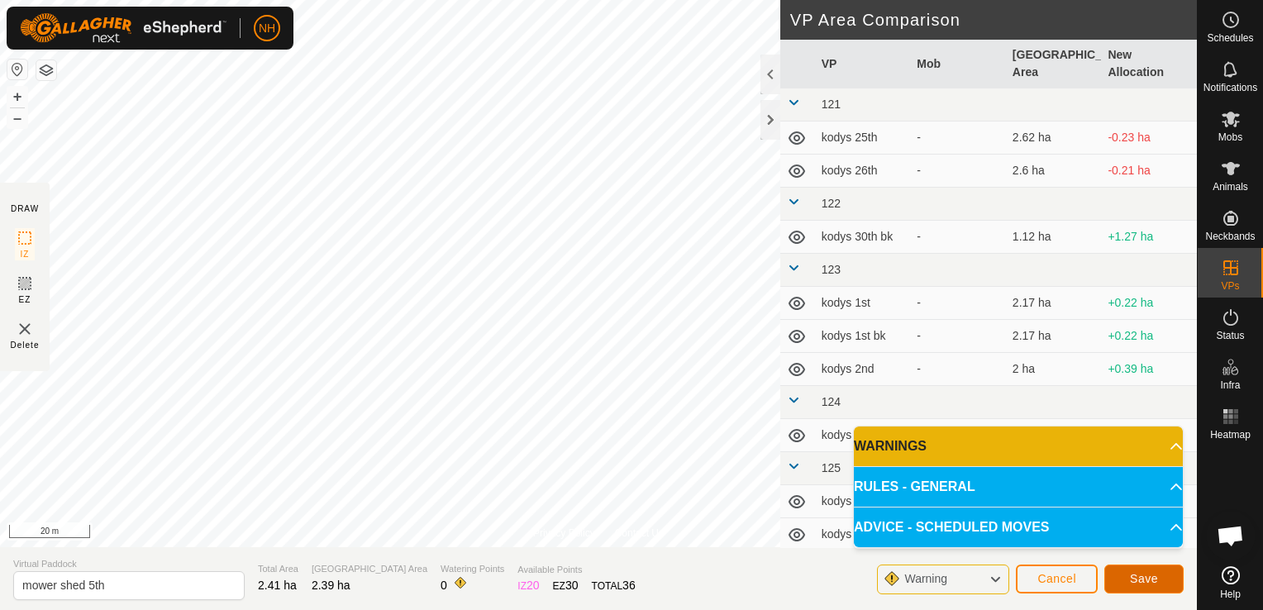
click at [1130, 580] on span "Save" at bounding box center [1144, 578] width 28 height 13
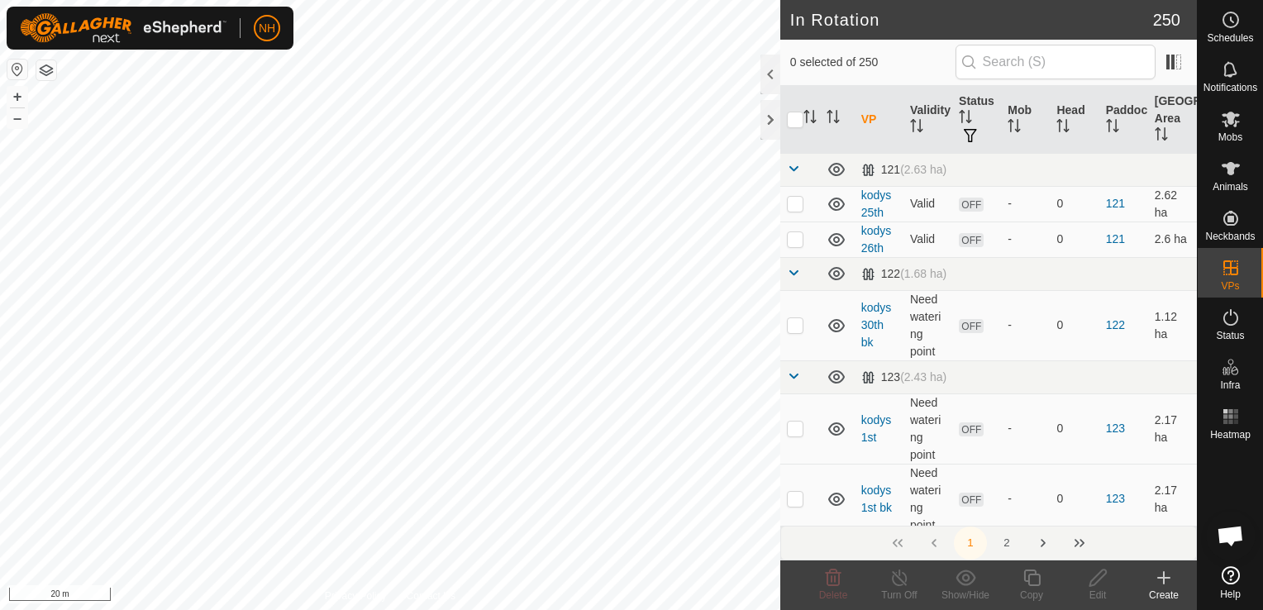
click at [1163, 580] on icon at bounding box center [1163, 578] width 0 height 12
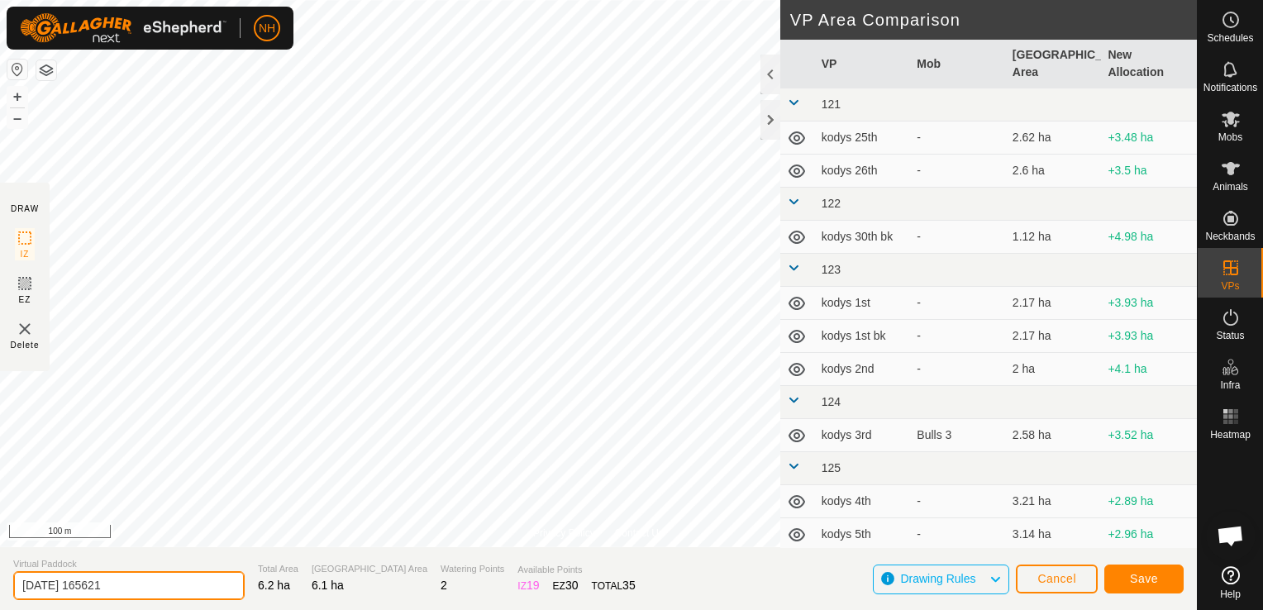
click at [187, 583] on input "2025-10-03 165621" at bounding box center [128, 585] width 231 height 29
type input "2"
type input "moores 4th"
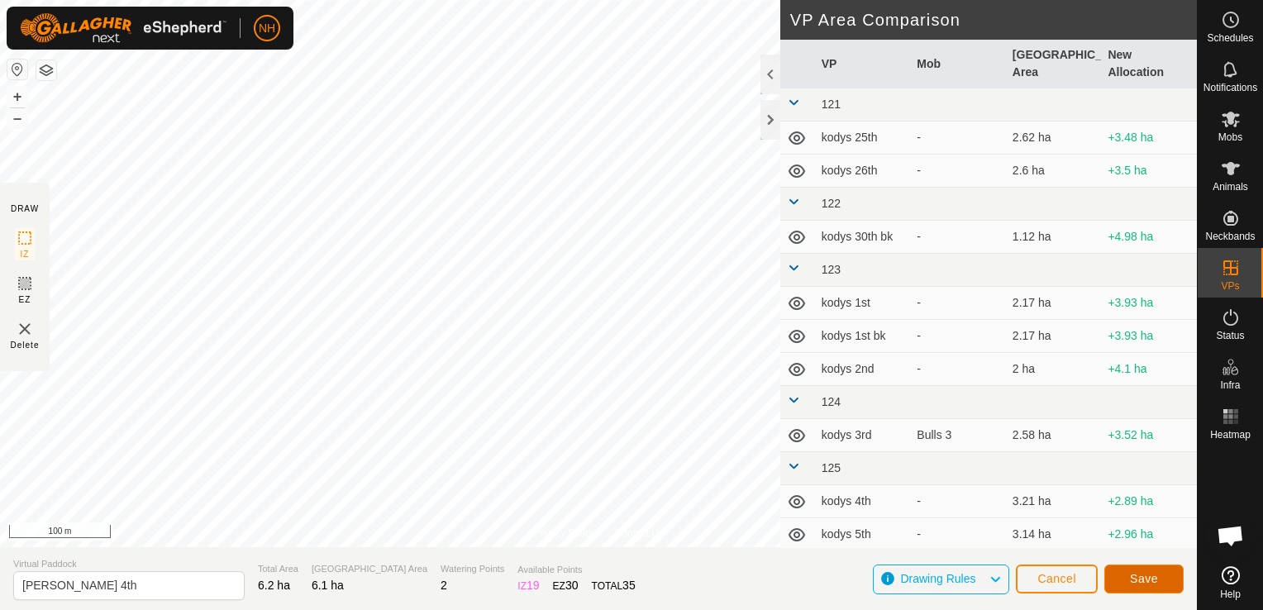
click at [1151, 576] on span "Save" at bounding box center [1144, 578] width 28 height 13
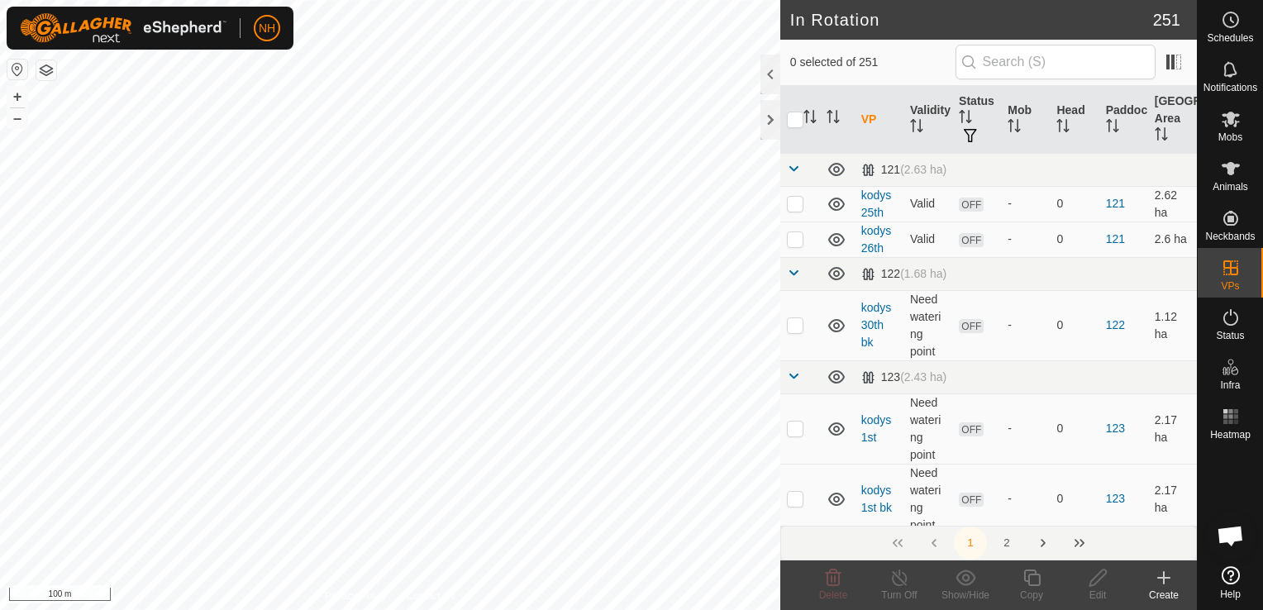
click at [1163, 583] on icon at bounding box center [1163, 578] width 0 height 12
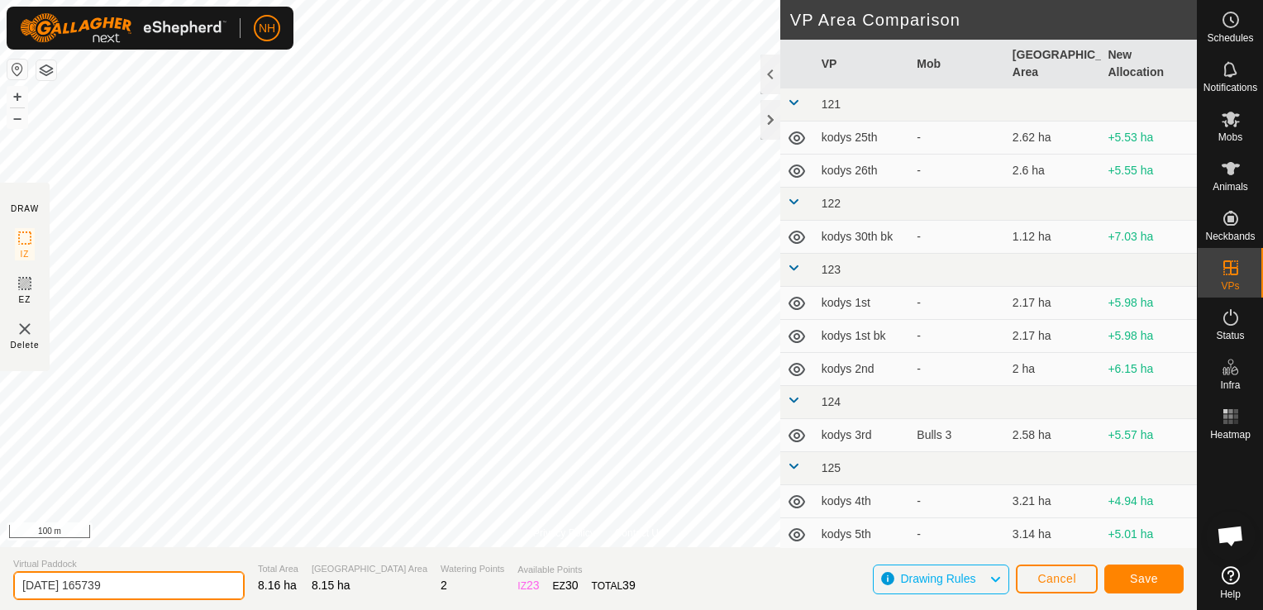
click at [181, 584] on input "2025-10-03 165739" at bounding box center [128, 585] width 231 height 29
type input "2"
type input "moores 5th"
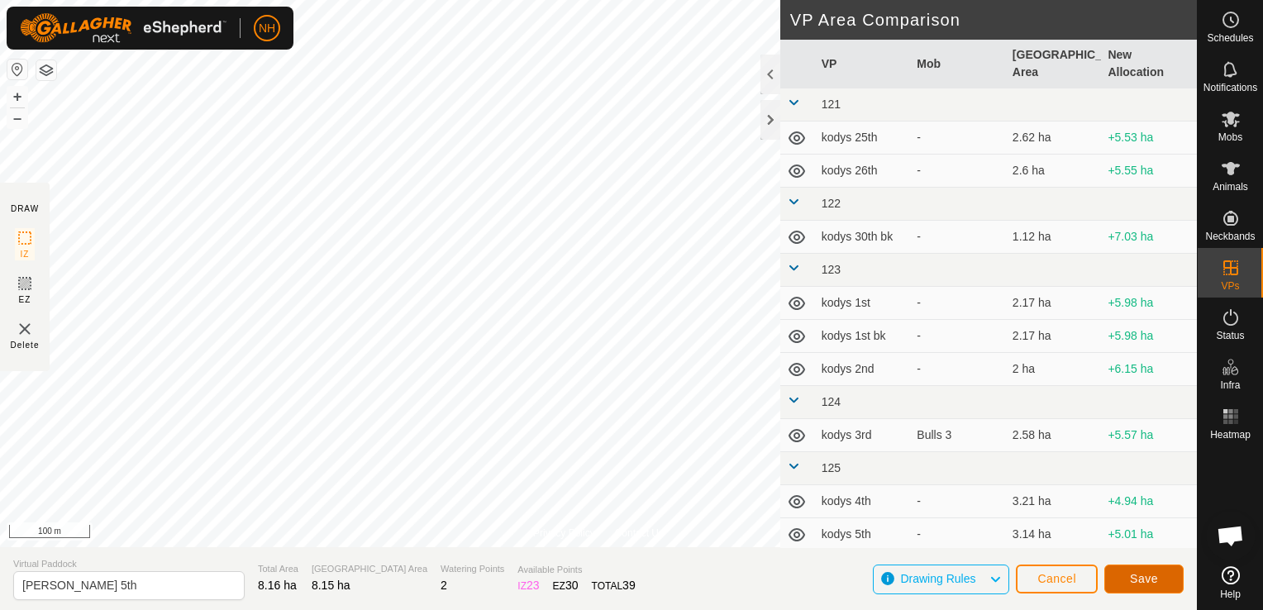
click at [1120, 577] on button "Save" at bounding box center [1143, 578] width 79 height 29
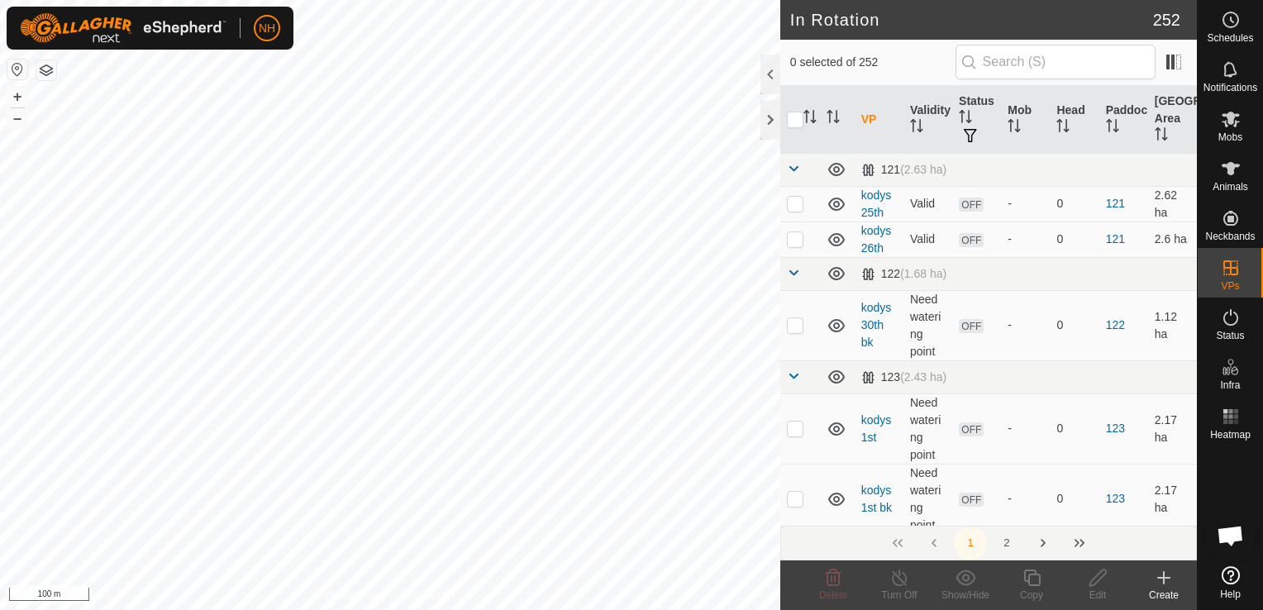
click at [1160, 578] on icon at bounding box center [1164, 578] width 12 height 0
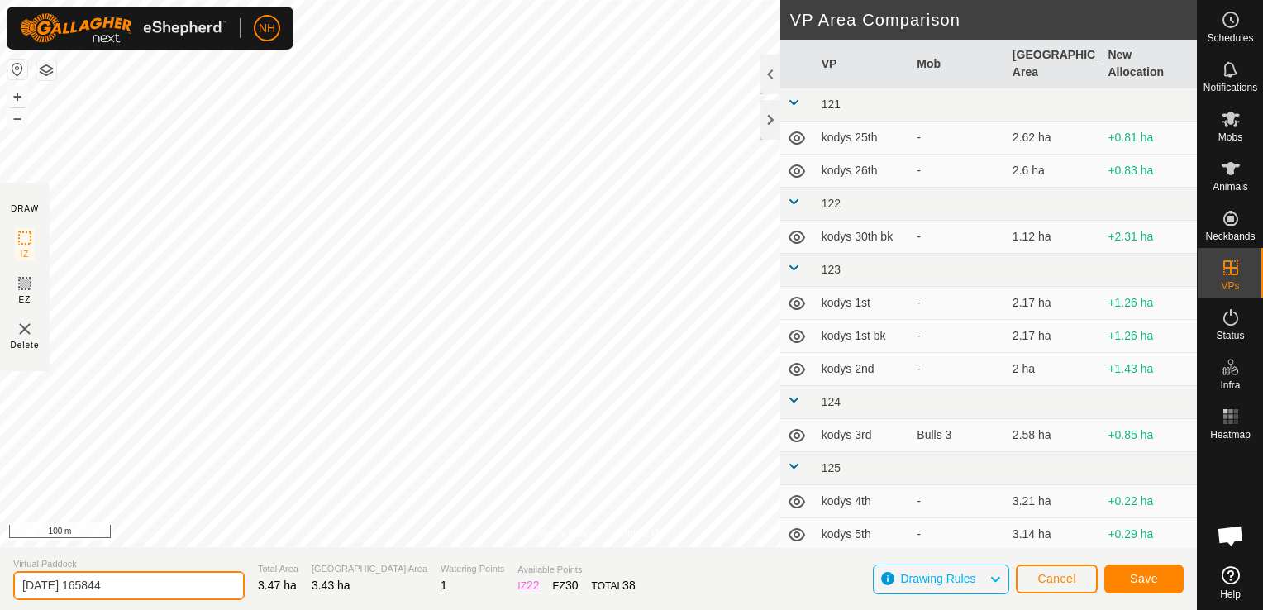
click at [148, 579] on input "2025-10-03 165844" at bounding box center [128, 585] width 231 height 29
type input "2"
type input "moores 4th bk"
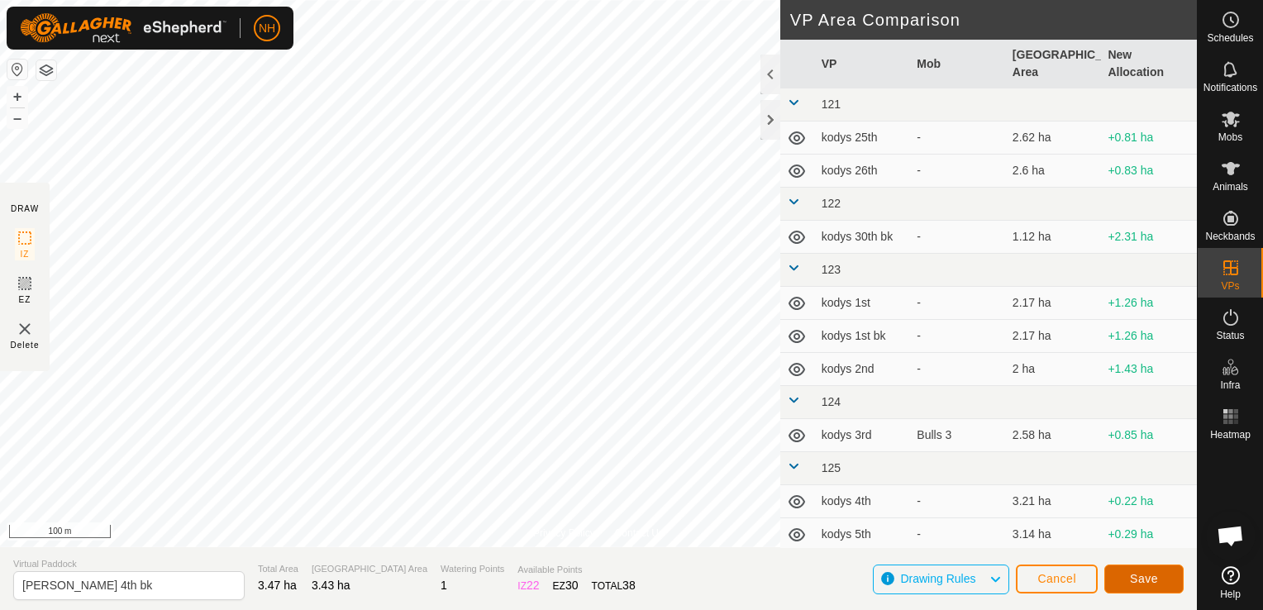
click at [1138, 573] on span "Save" at bounding box center [1144, 578] width 28 height 13
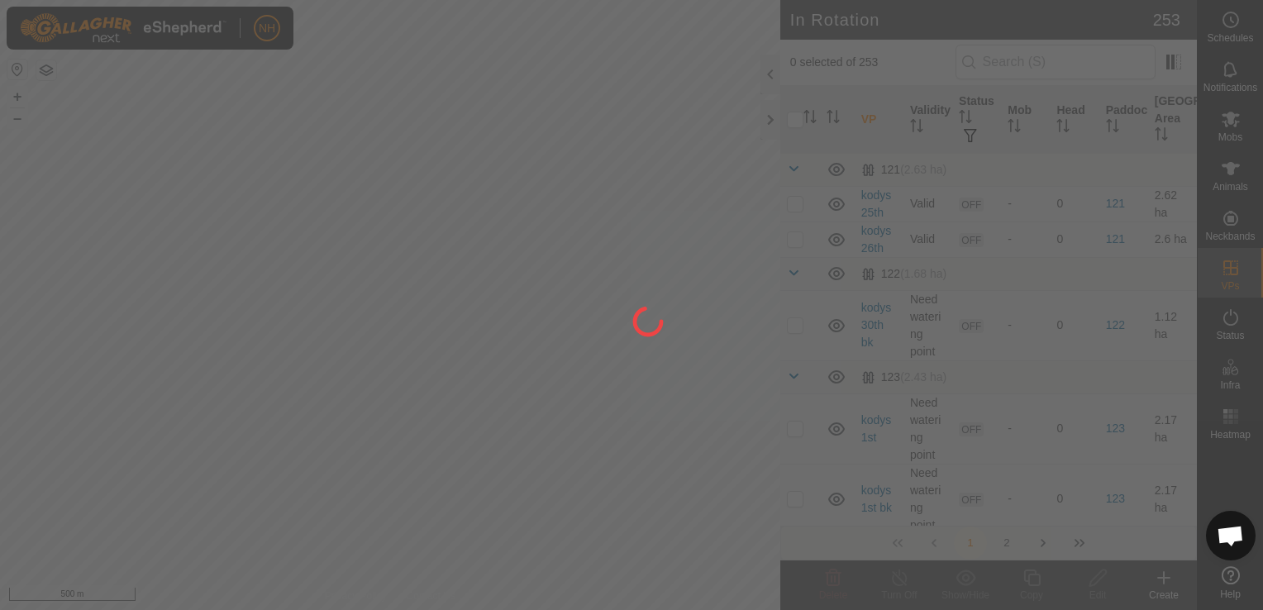
drag, startPoint x: 542, startPoint y: 431, endPoint x: 340, endPoint y: 448, distance: 202.3
click at [340, 448] on div at bounding box center [631, 305] width 1263 height 610
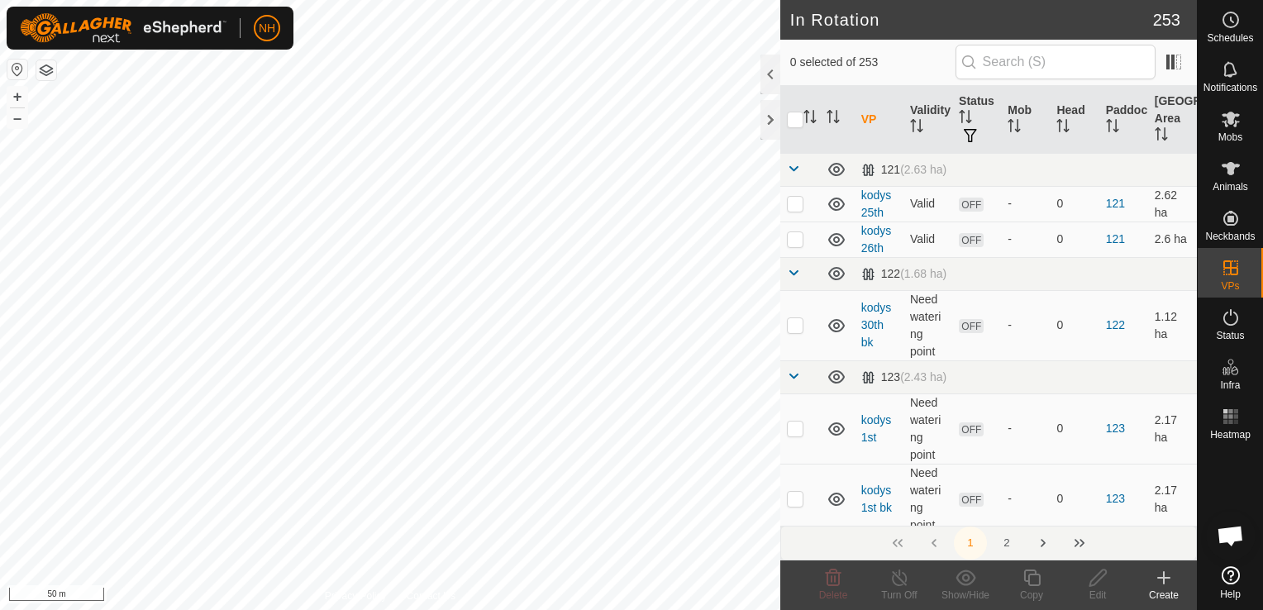
click at [1162, 582] on icon at bounding box center [1164, 578] width 20 height 20
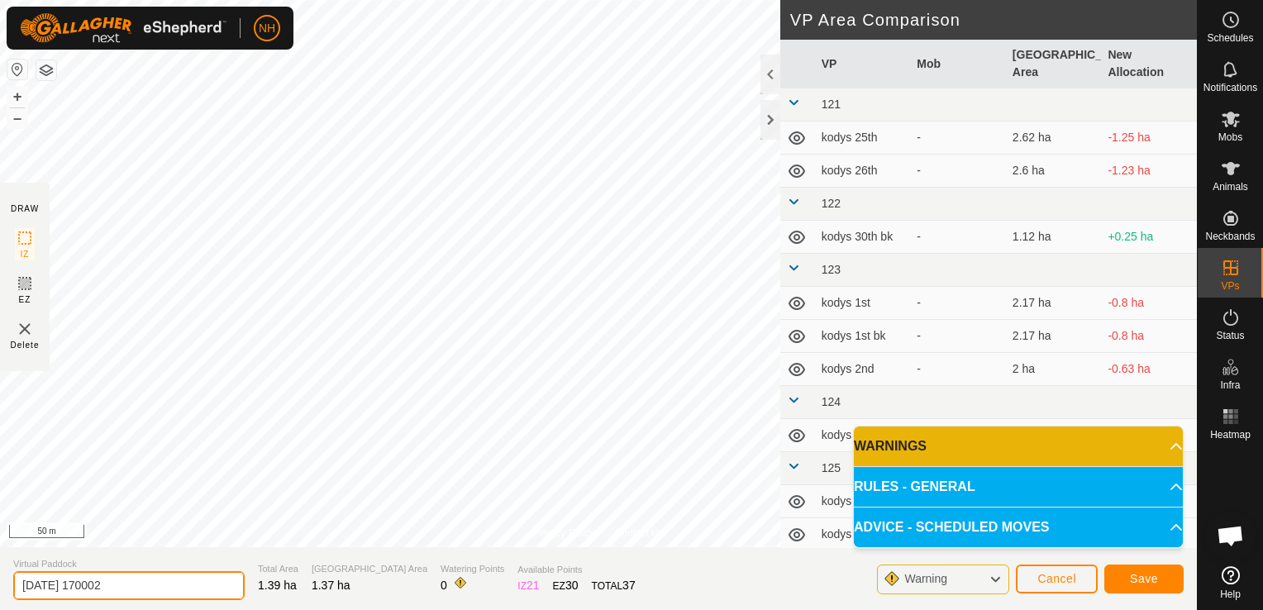
click at [192, 592] on input "2025-10-03 170002" at bounding box center [128, 585] width 231 height 29
type input "2"
type input "mower shed 4th bk"
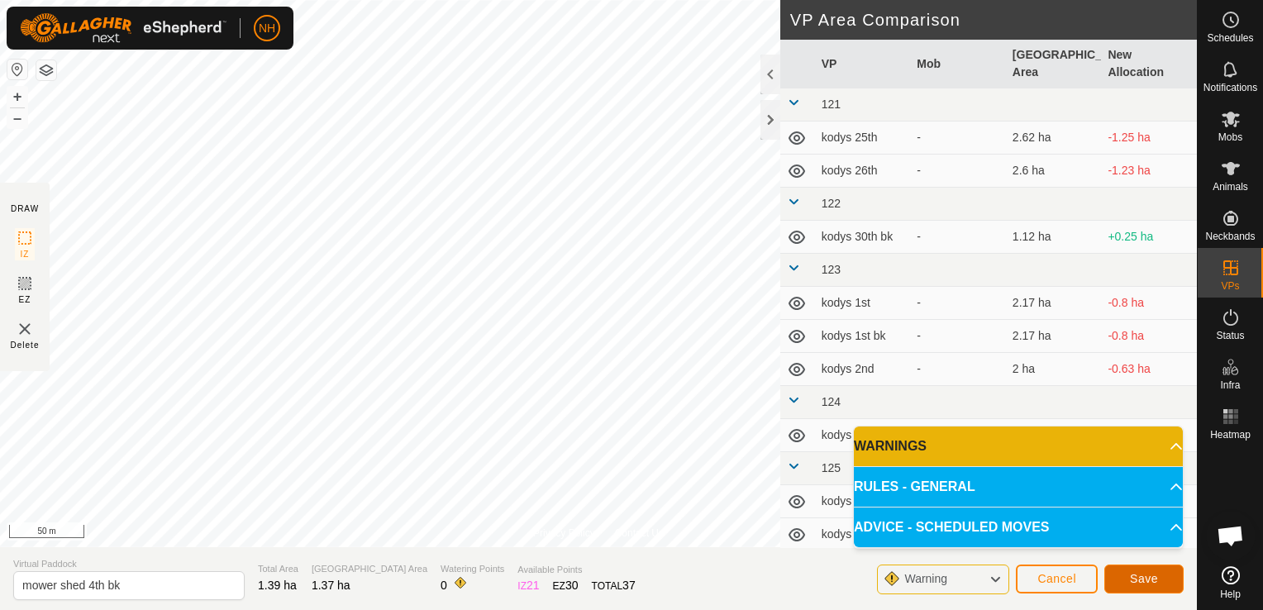
click at [1146, 586] on button "Save" at bounding box center [1143, 578] width 79 height 29
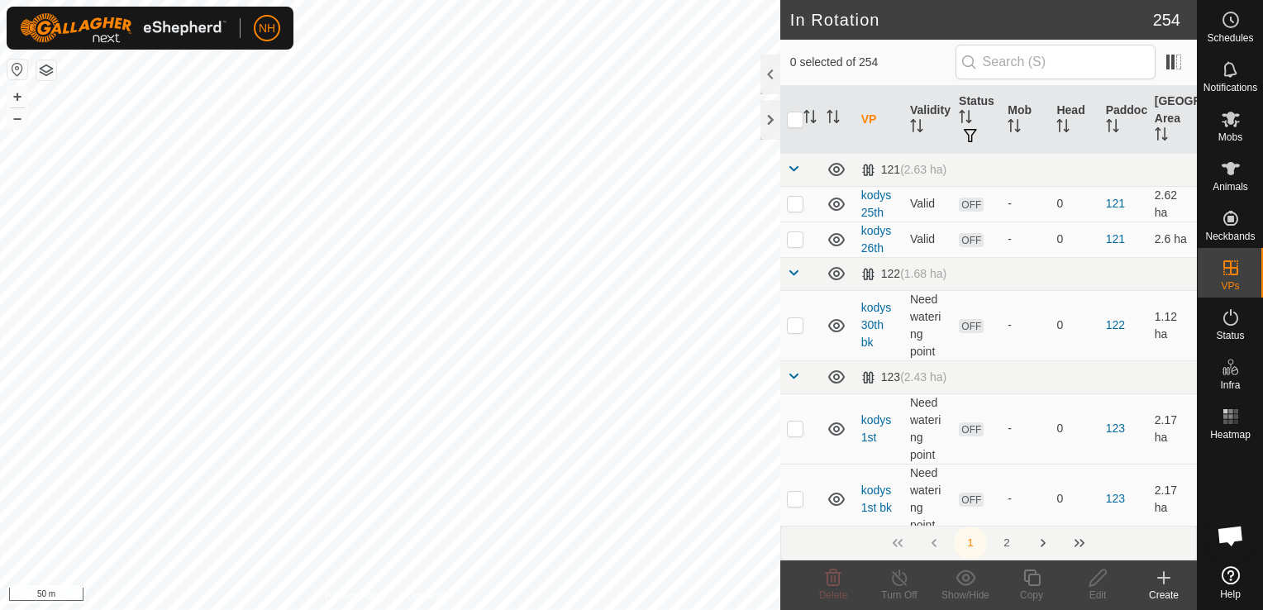
click at [1158, 576] on icon at bounding box center [1164, 578] width 20 height 20
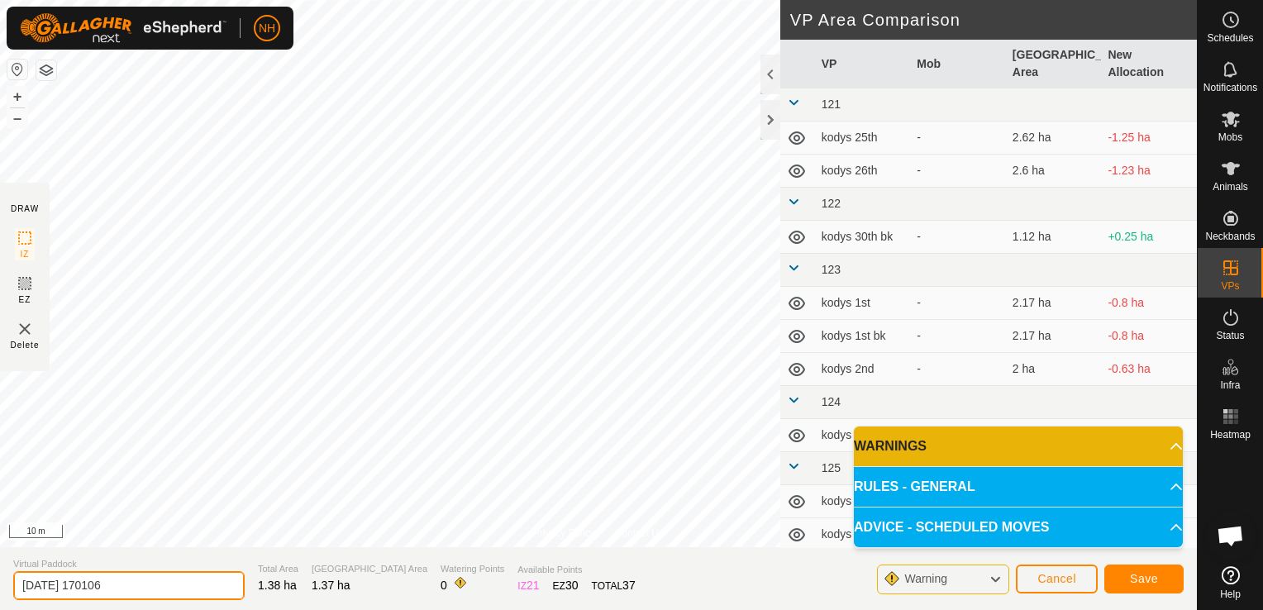
click at [202, 578] on input "2025-10-03 170106" at bounding box center [128, 585] width 231 height 29
type input "2"
type input "mouats 4th bk"
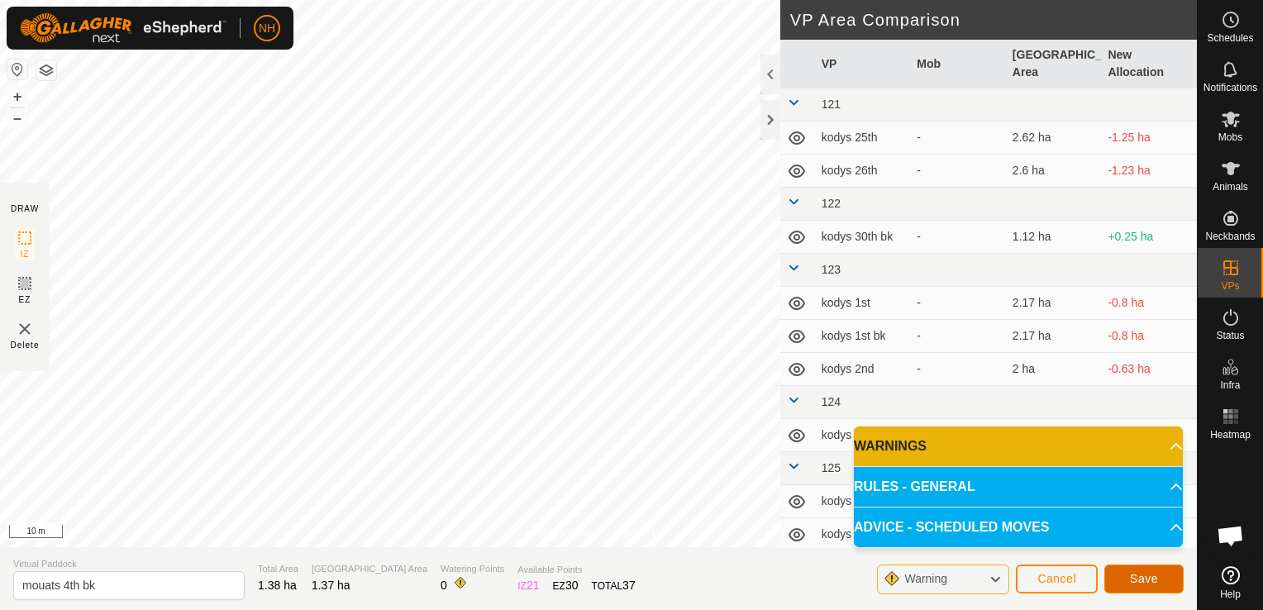
click at [1154, 576] on span "Save" at bounding box center [1144, 578] width 28 height 13
